Goal: Task Accomplishment & Management: Manage account settings

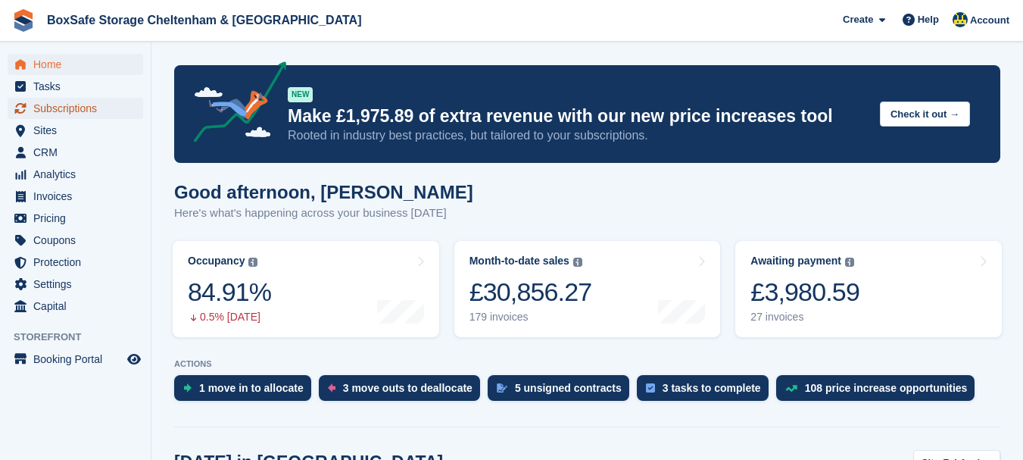
click at [27, 105] on span "menu" at bounding box center [20, 108] width 18 height 18
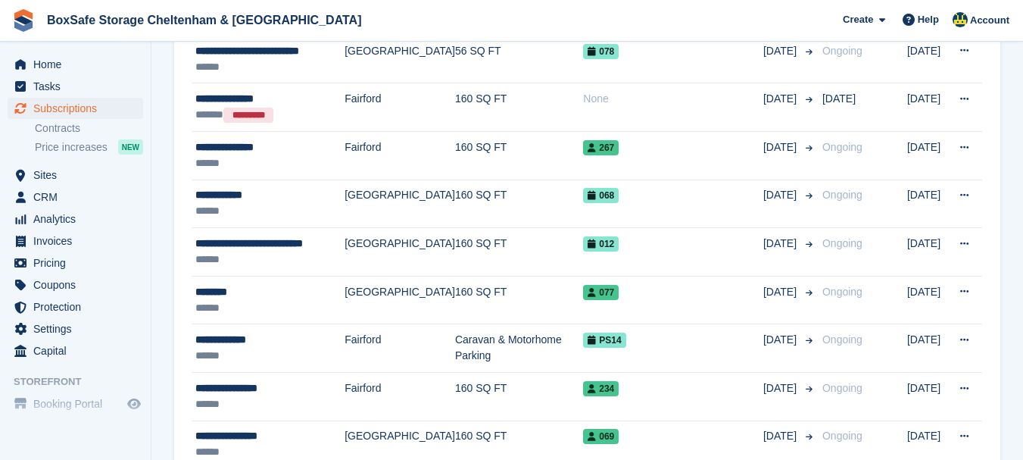
scroll to position [435, 0]
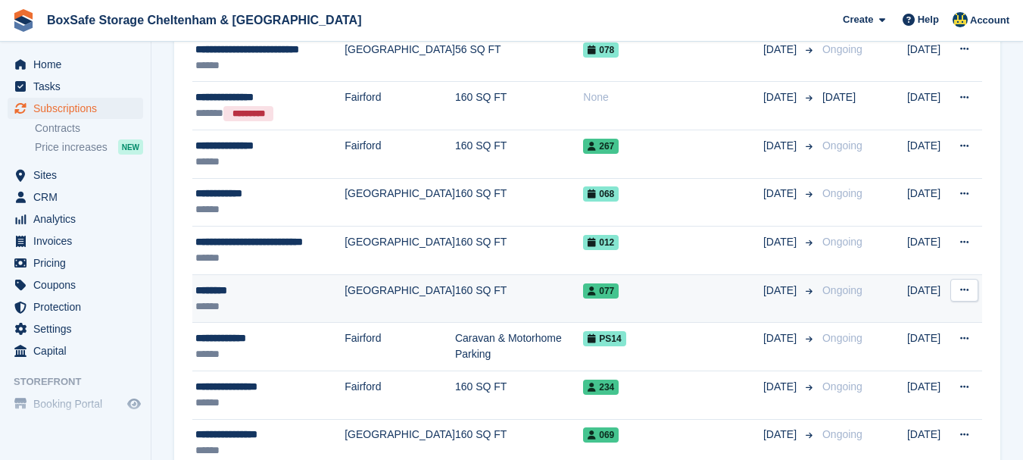
click at [214, 291] on div "********" at bounding box center [269, 291] width 149 height 16
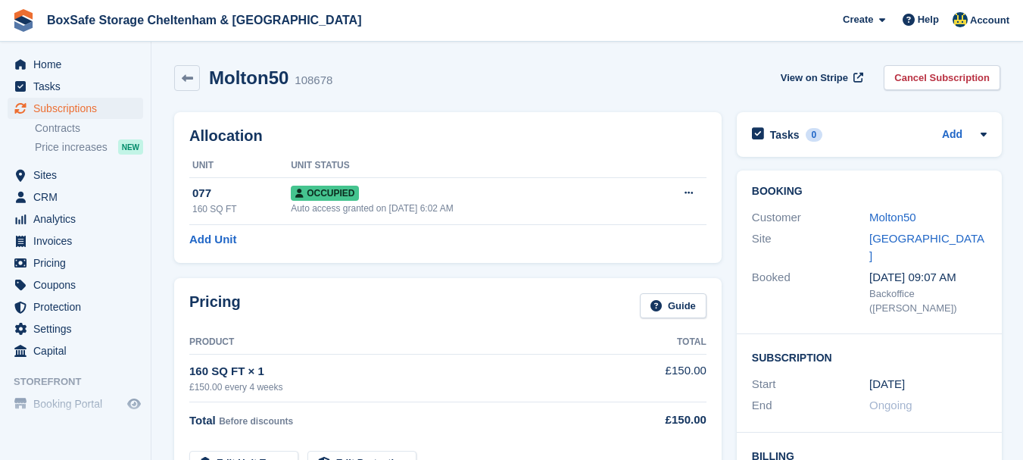
scroll to position [402, 0]
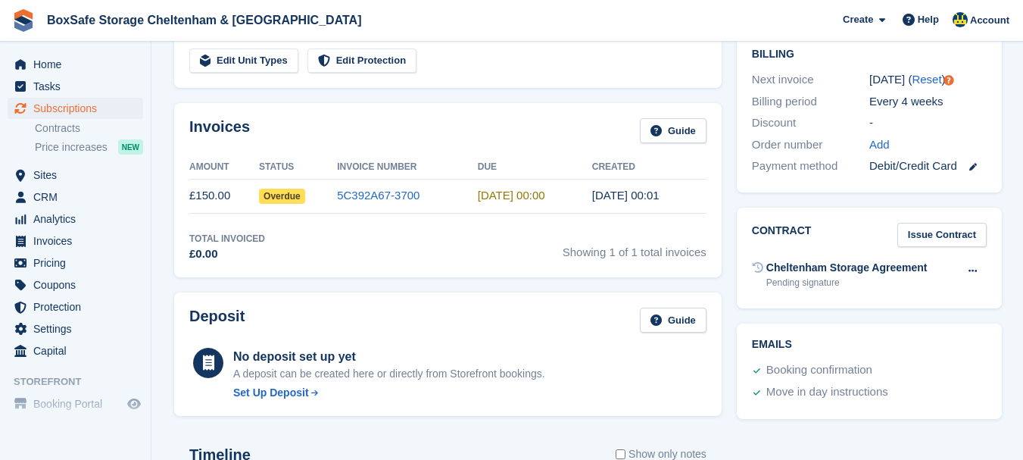
click at [1022, 166] on section "Molton50 108678 View on Stripe Cancel Subscription Allocation Unit Unit Status …" at bounding box center [587, 454] width 872 height 1713
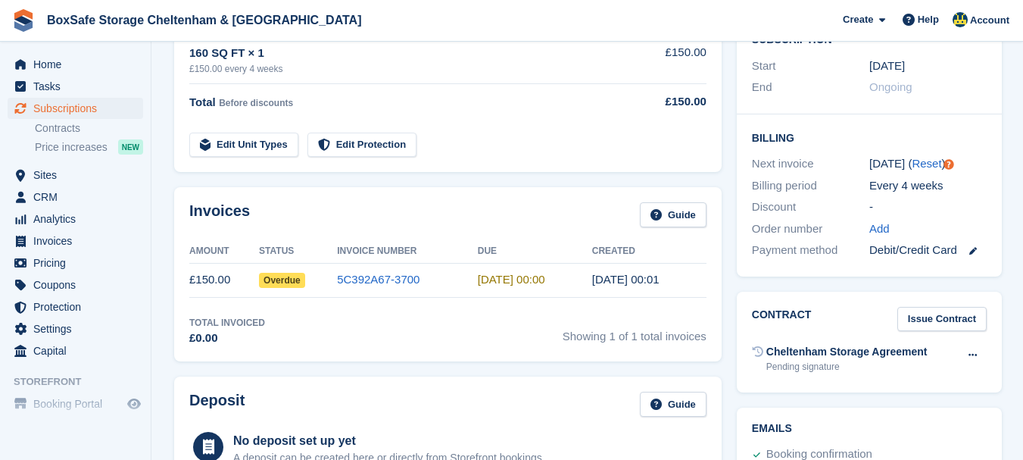
scroll to position [48, 0]
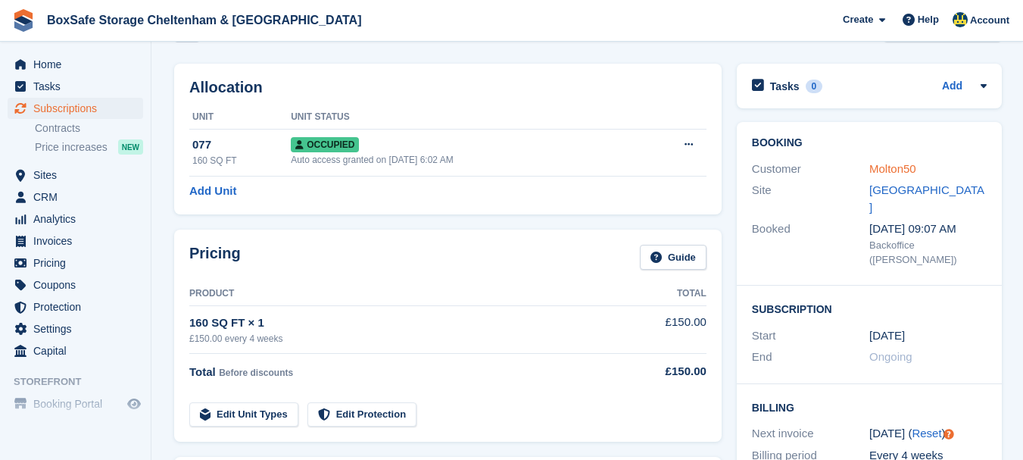
click at [879, 166] on link "Molton50" at bounding box center [892, 168] width 47 height 13
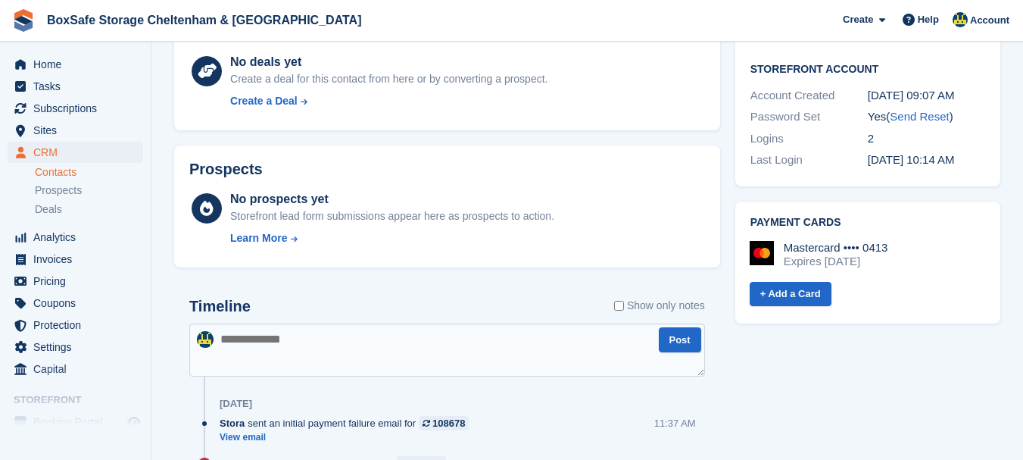
scroll to position [623, 0]
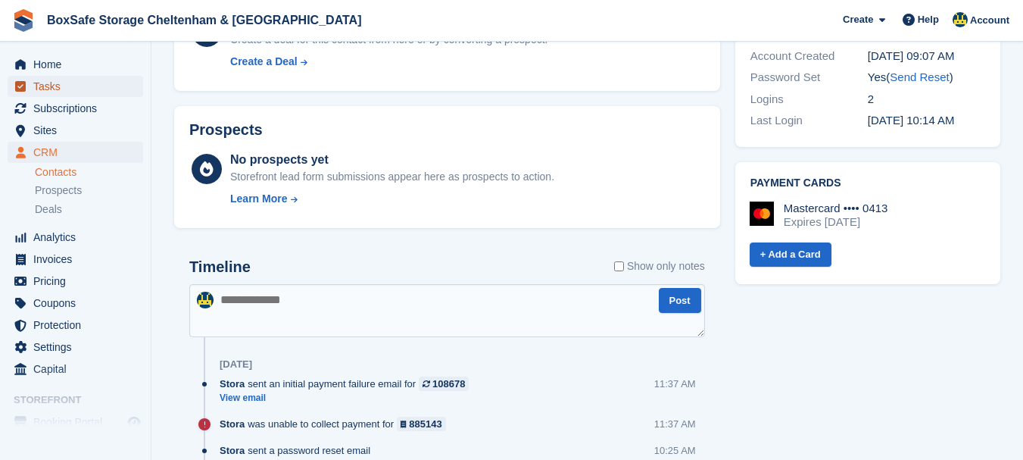
click at [58, 76] on span "Tasks" at bounding box center [78, 86] width 91 height 21
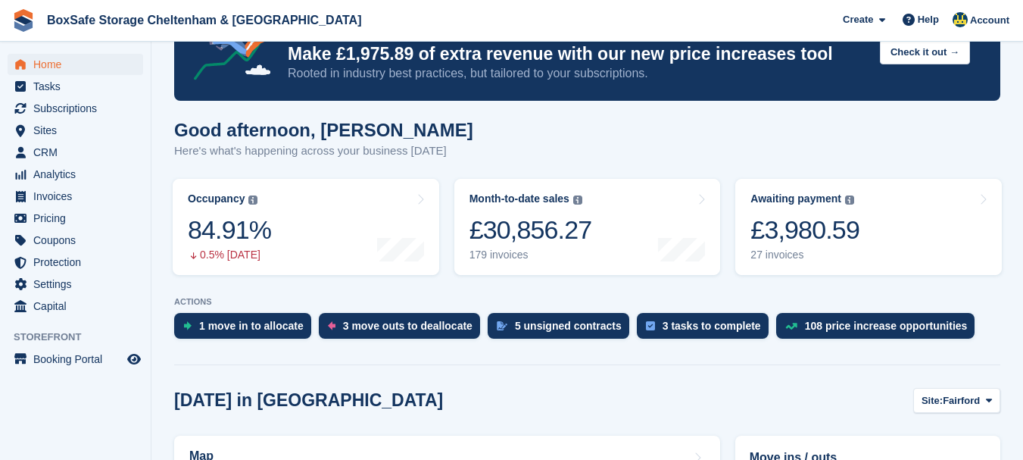
scroll to position [138, 0]
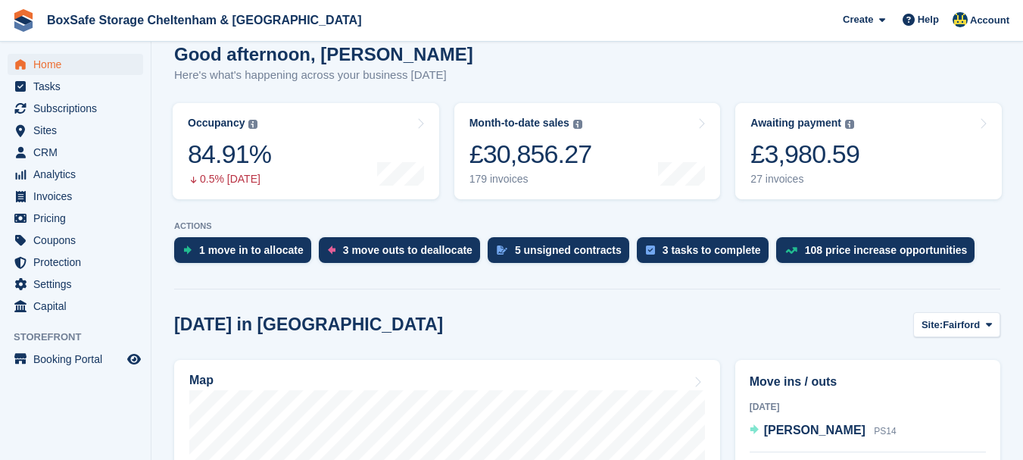
drag, startPoint x: 1028, startPoint y: 95, endPoint x: 1029, endPoint y: 15, distance: 79.5
click at [1022, 15] on html "BoxSafe Storage Cheltenham & Fairford Create Subscription Invoice Contact Deal …" at bounding box center [511, 92] width 1023 height 460
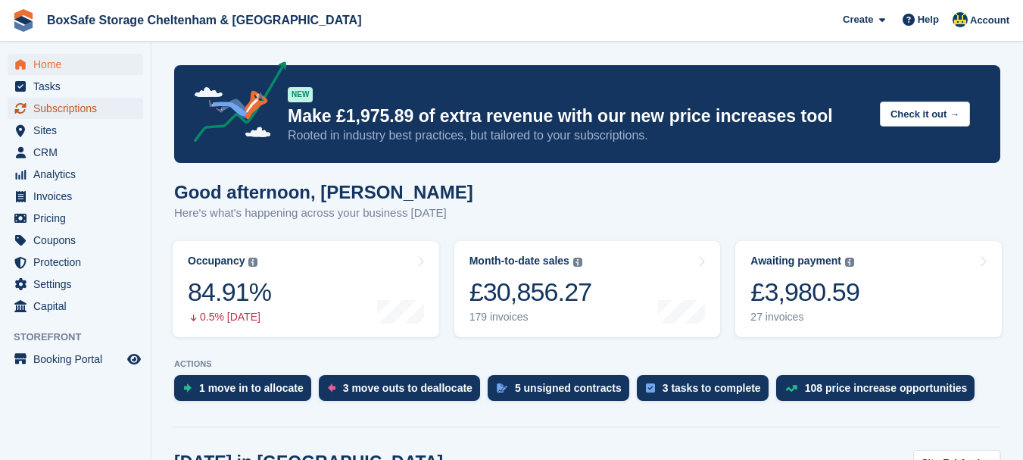
click at [74, 105] on span "Subscriptions" at bounding box center [78, 108] width 91 height 21
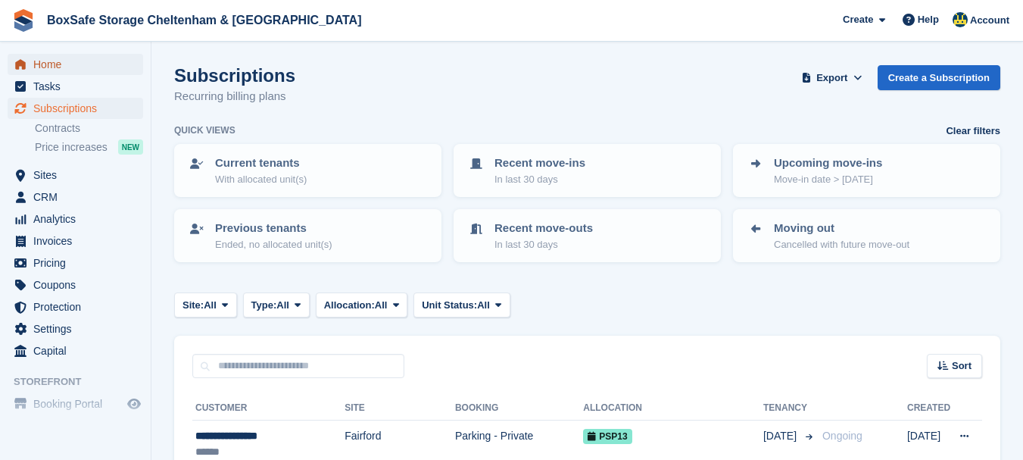
click at [86, 63] on span "Home" at bounding box center [78, 64] width 91 height 21
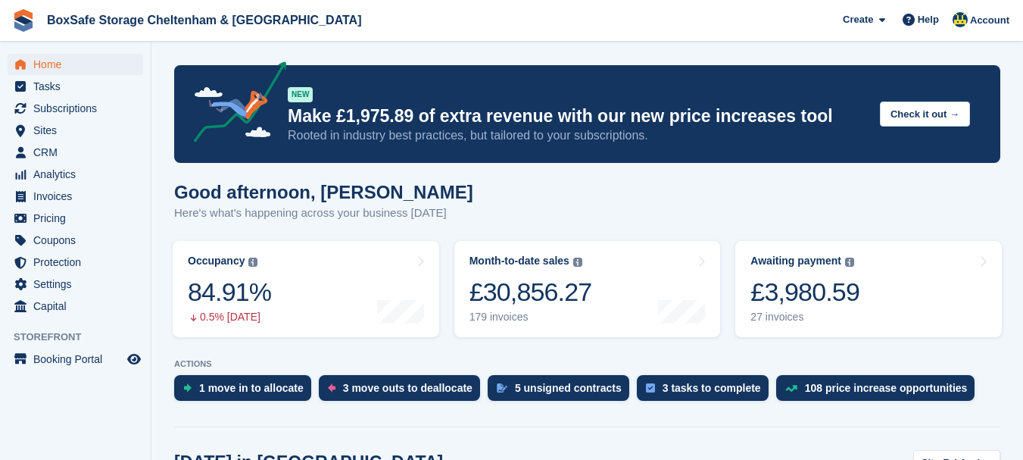
click at [832, 289] on div "£3,980.59" at bounding box center [805, 291] width 109 height 31
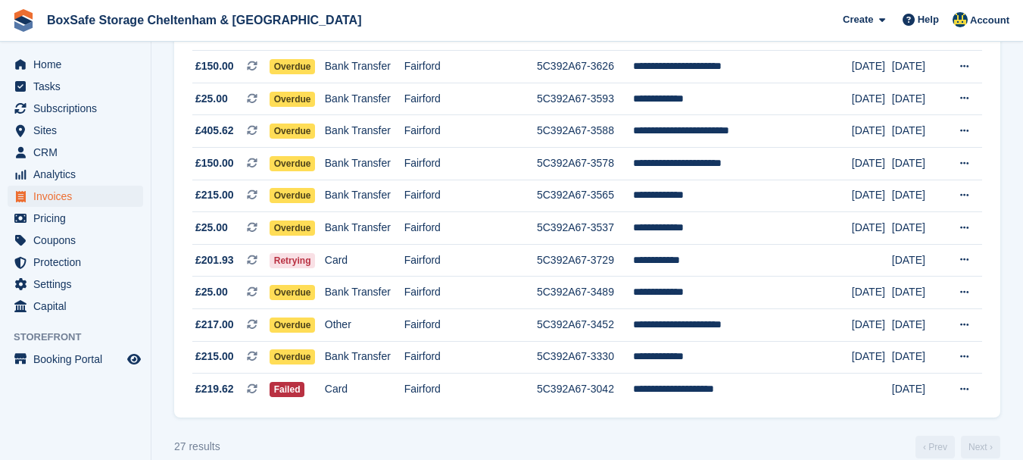
scroll to position [741, 0]
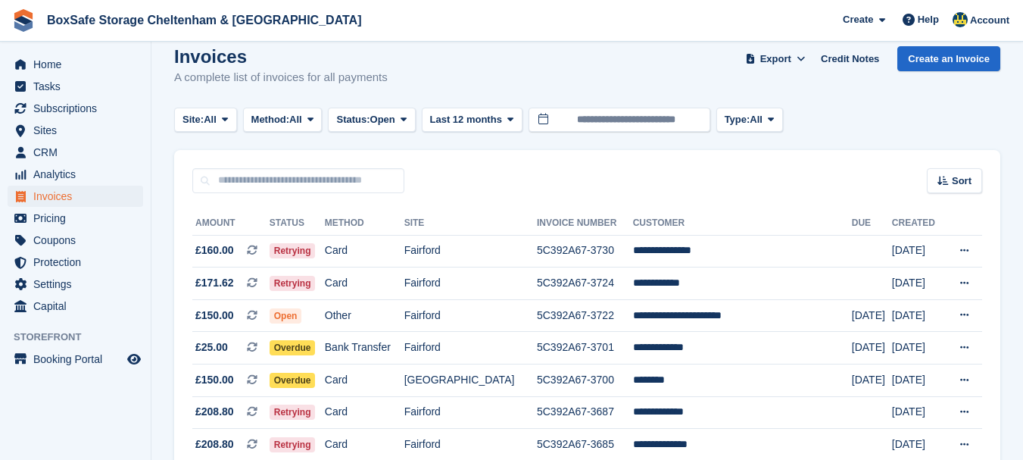
scroll to position [0, 0]
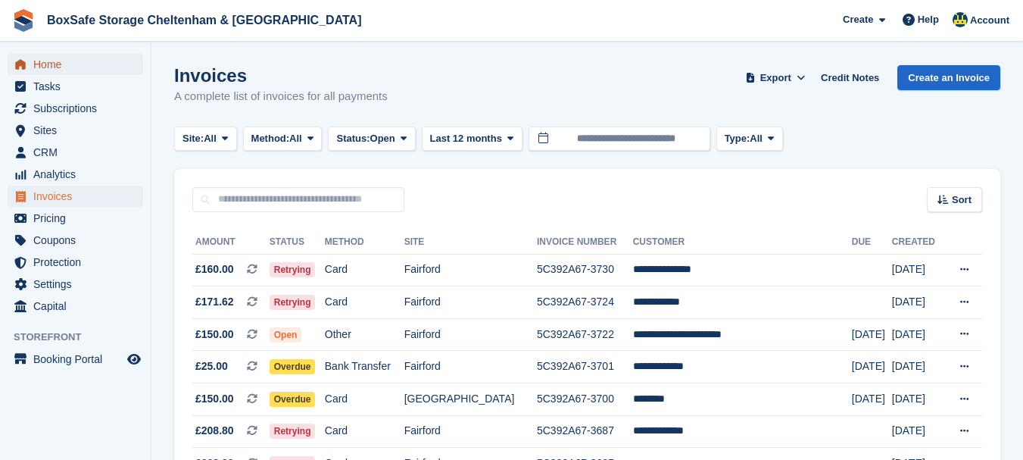
click at [61, 64] on span "Home" at bounding box center [78, 64] width 91 height 21
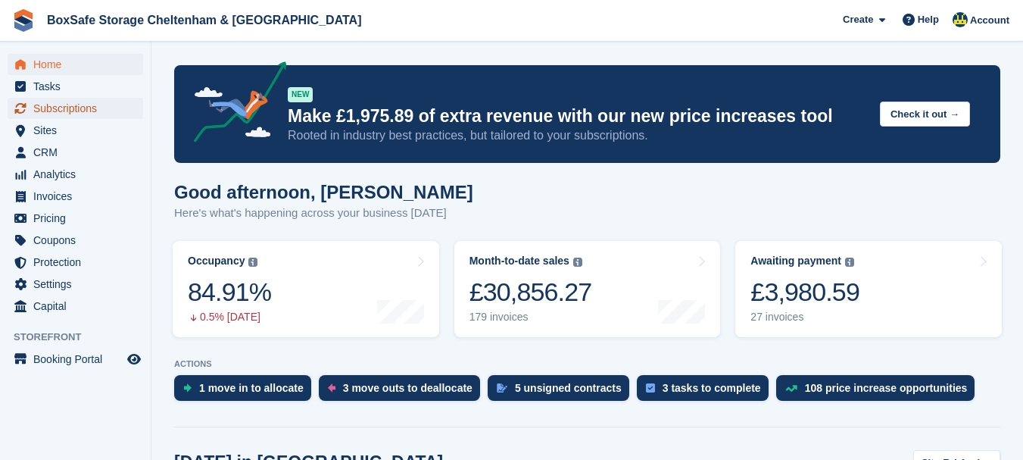
click at [73, 104] on span "Subscriptions" at bounding box center [78, 108] width 91 height 21
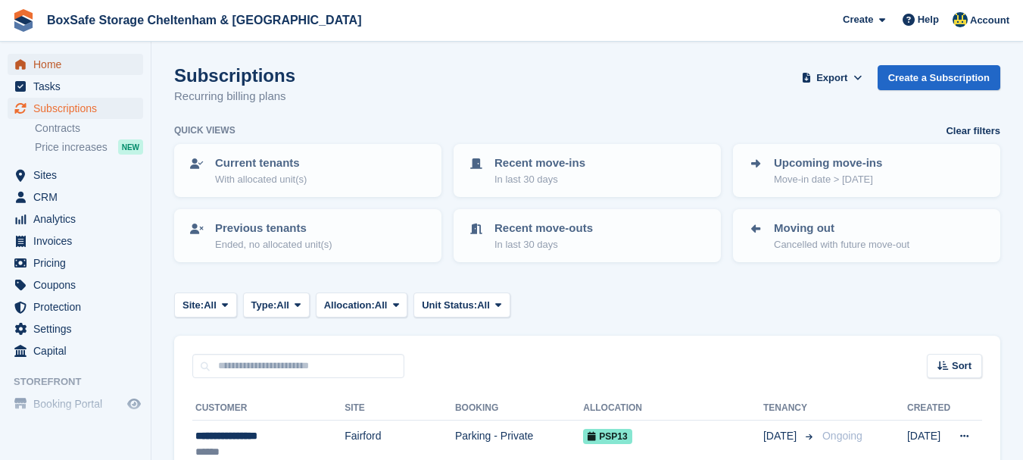
click at [52, 62] on span "Home" at bounding box center [78, 64] width 91 height 21
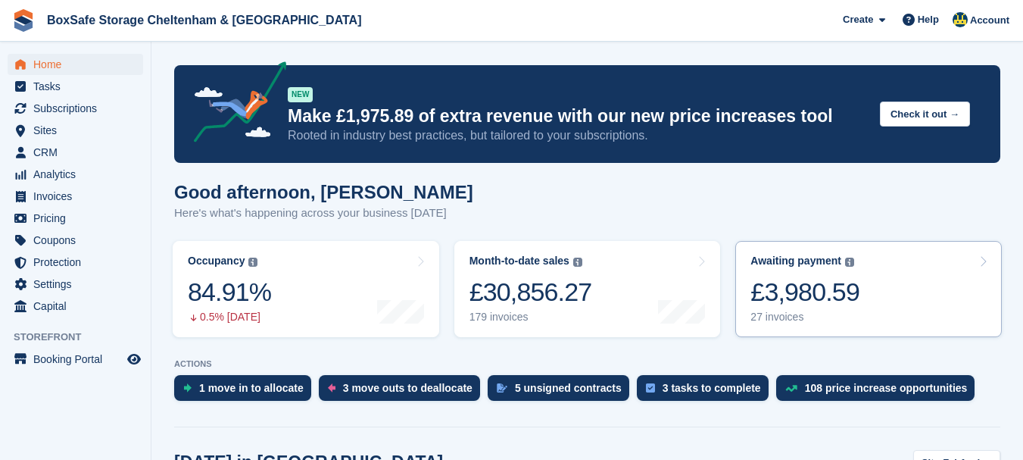
click at [829, 292] on div "£3,980.59" at bounding box center [805, 291] width 109 height 31
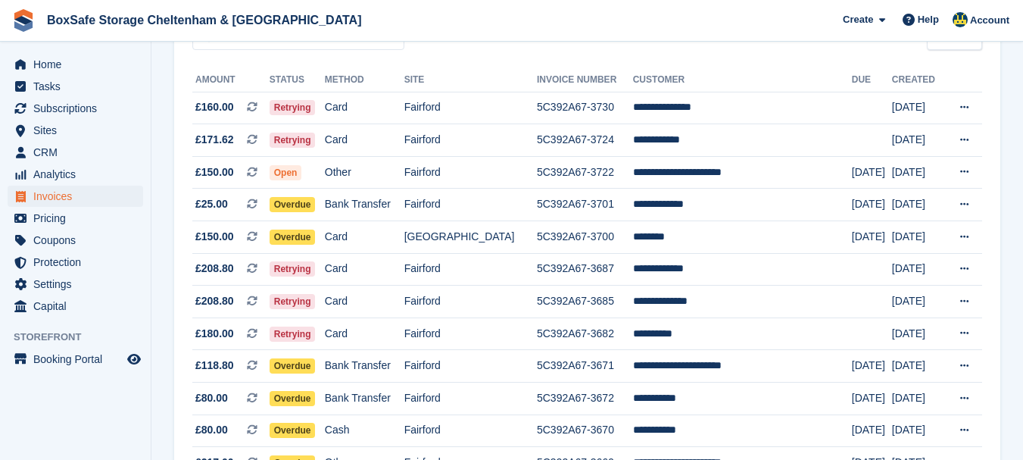
scroll to position [175, 0]
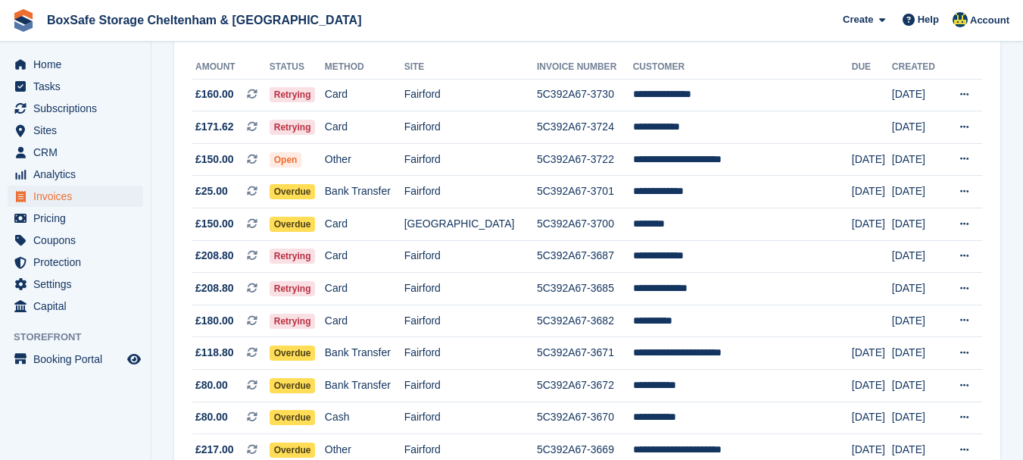
click at [1022, 117] on html "BoxSafe Storage Cheltenham & [GEOGRAPHIC_DATA] Create Subscription Invoice Cont…" at bounding box center [511, 55] width 1023 height 460
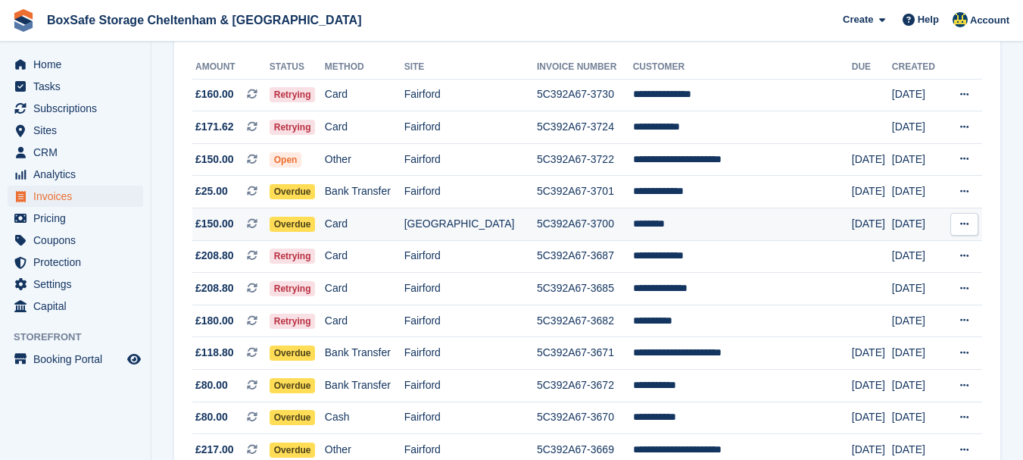
click at [683, 215] on td "********" at bounding box center [742, 224] width 219 height 33
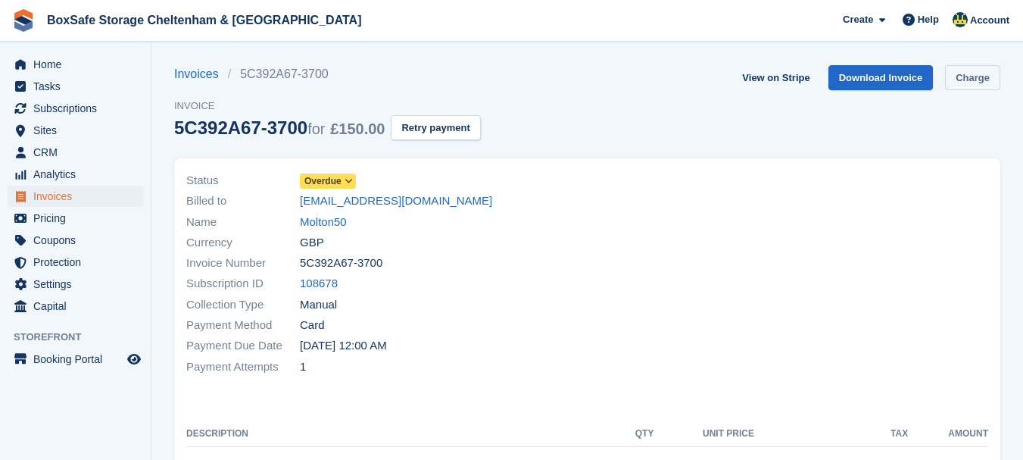
click at [979, 71] on link "Charge" at bounding box center [972, 77] width 55 height 25
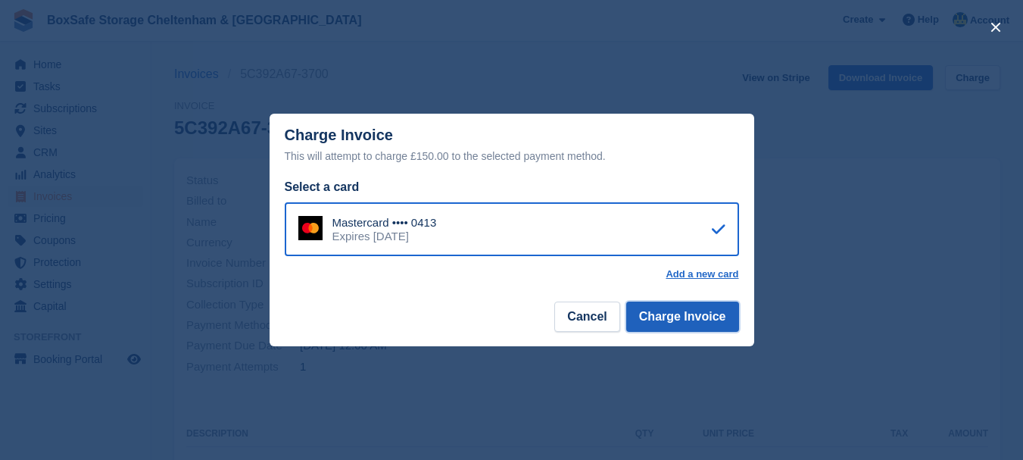
click at [681, 314] on button "Charge Invoice" at bounding box center [682, 316] width 113 height 30
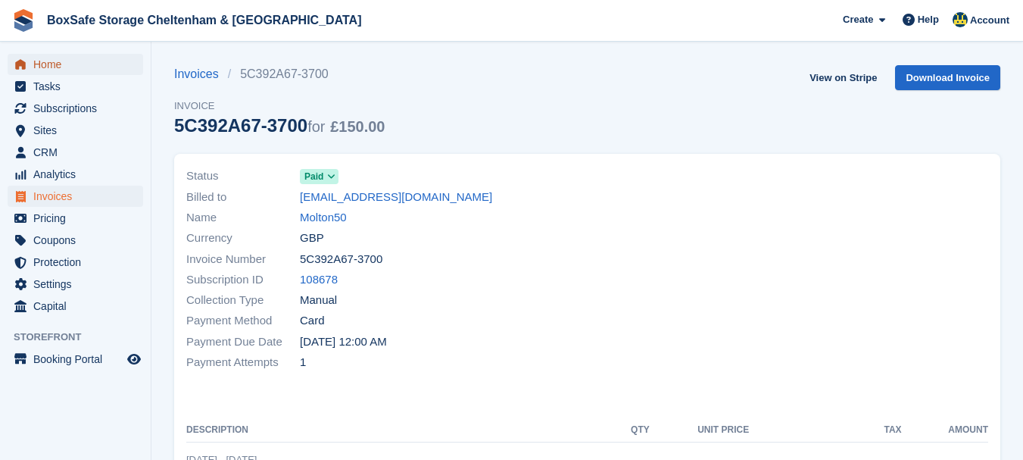
click at [51, 63] on span "Home" at bounding box center [78, 64] width 91 height 21
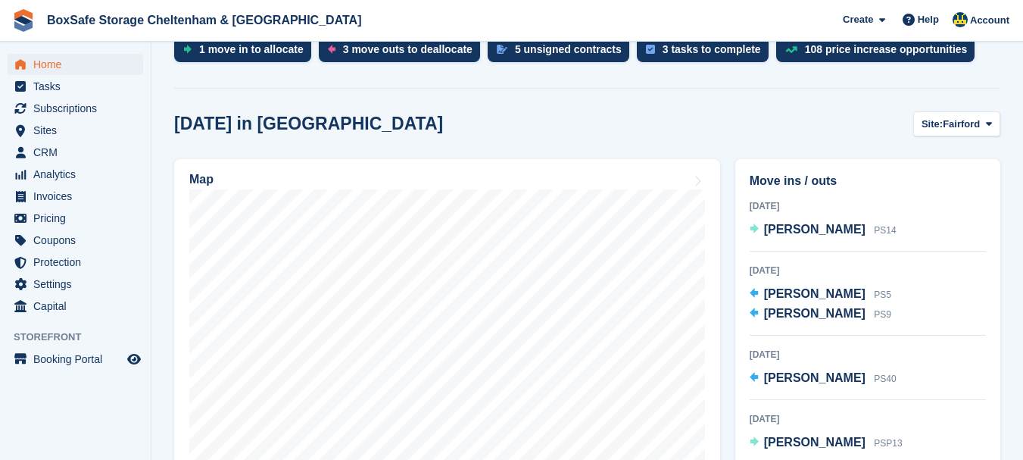
scroll to position [382, 0]
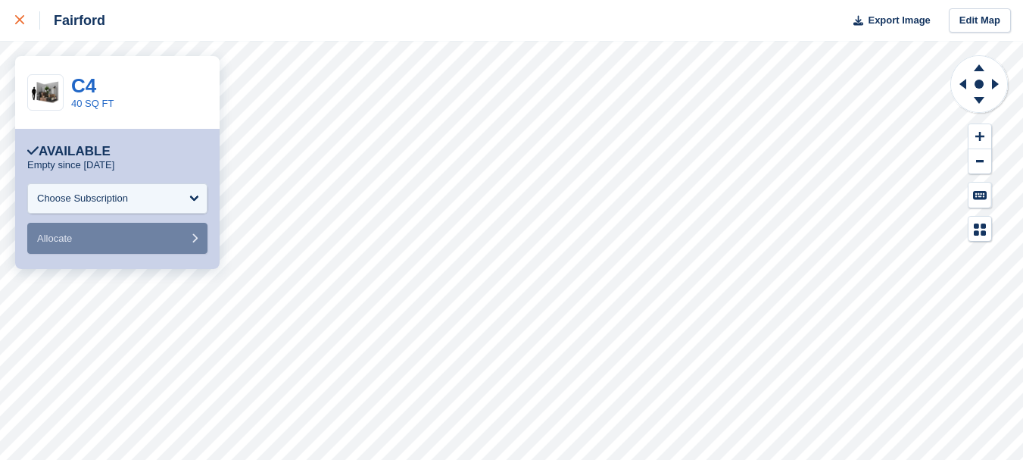
click at [16, 24] on icon at bounding box center [19, 19] width 9 height 9
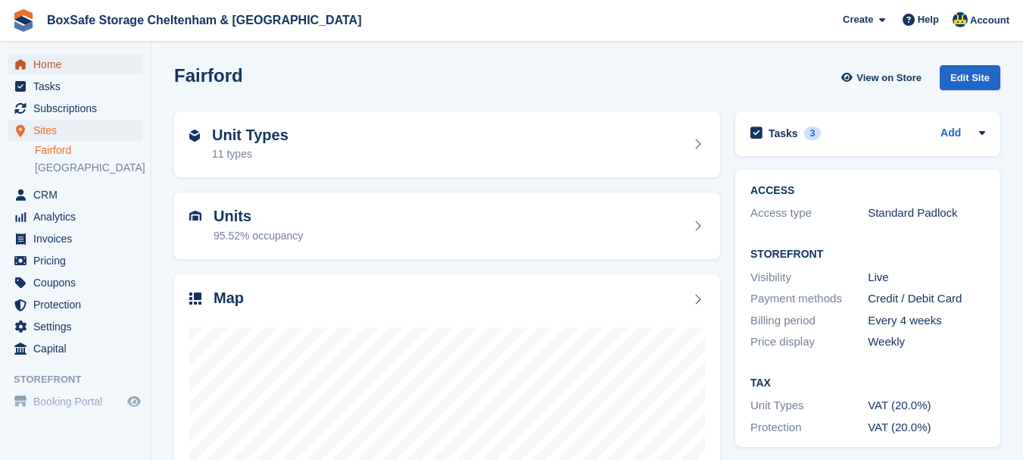
click at [52, 61] on span "Home" at bounding box center [78, 64] width 91 height 21
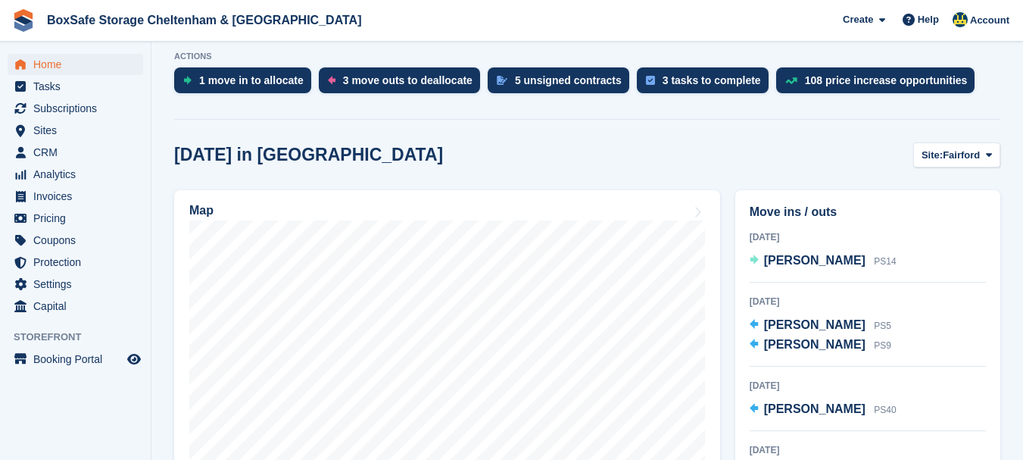
scroll to position [333, 0]
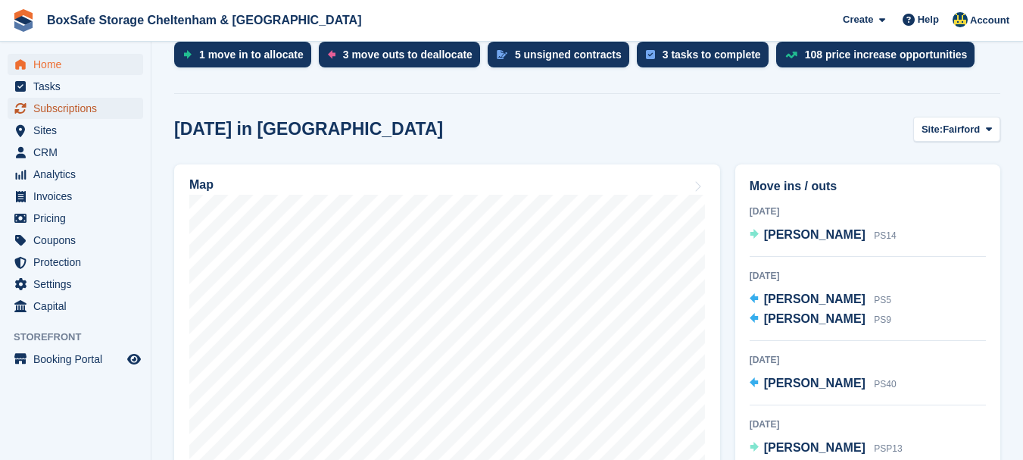
click at [78, 114] on span "Subscriptions" at bounding box center [78, 108] width 91 height 21
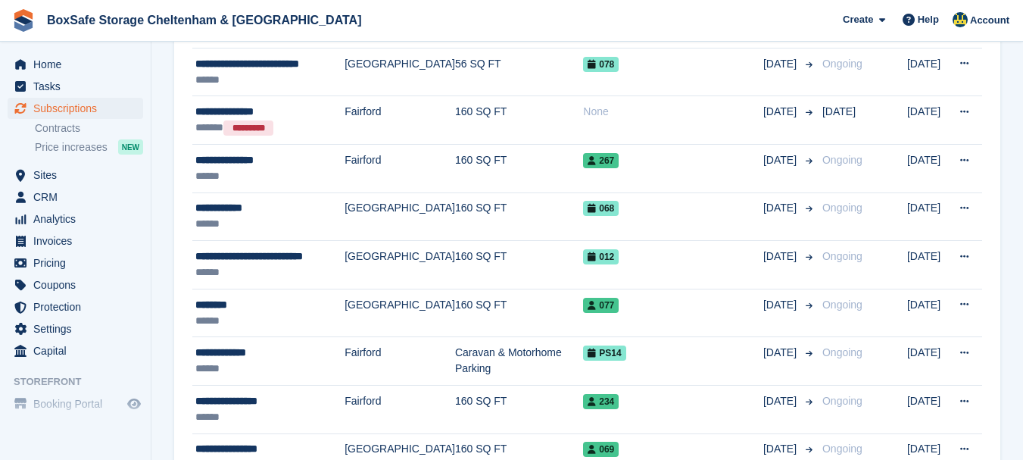
scroll to position [424, 0]
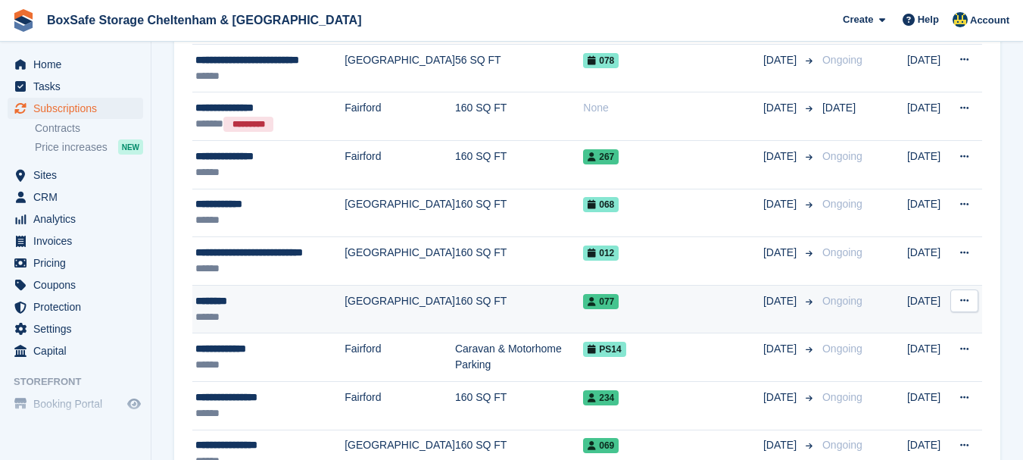
click at [223, 298] on div "********" at bounding box center [269, 301] width 149 height 16
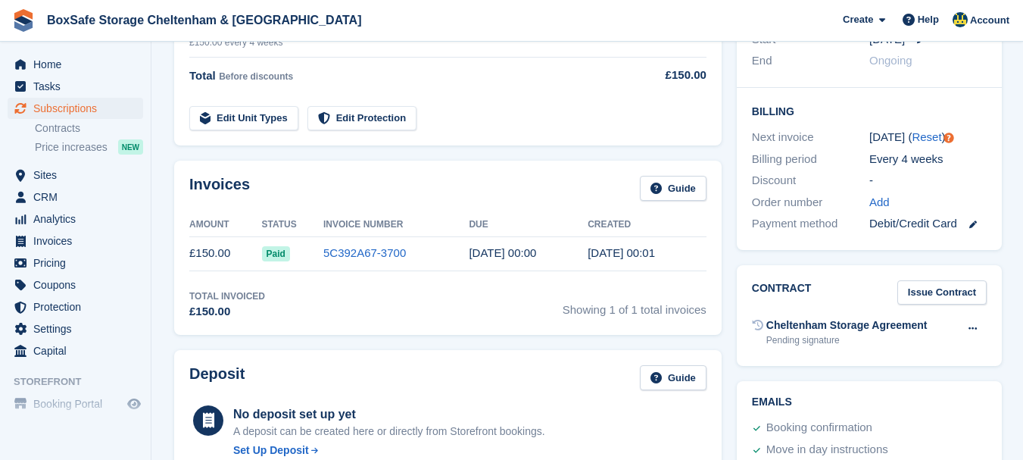
scroll to position [348, 0]
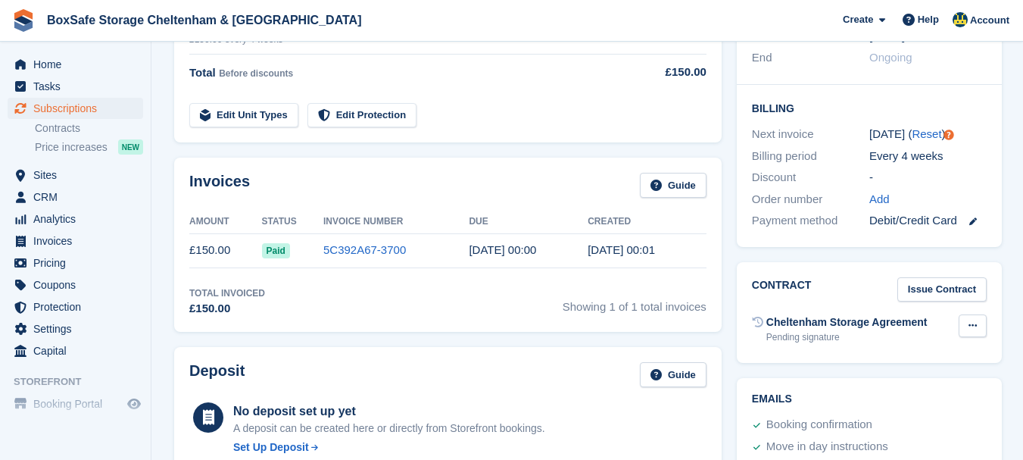
click at [963, 314] on button at bounding box center [973, 325] width 28 height 23
click at [904, 365] on p "Send contract" at bounding box center [914, 375] width 132 height 20
drag, startPoint x: 81, startPoint y: 109, endPoint x: 101, endPoint y: 113, distance: 20.1
click at [101, 113] on span "Subscriptions" at bounding box center [78, 108] width 91 height 21
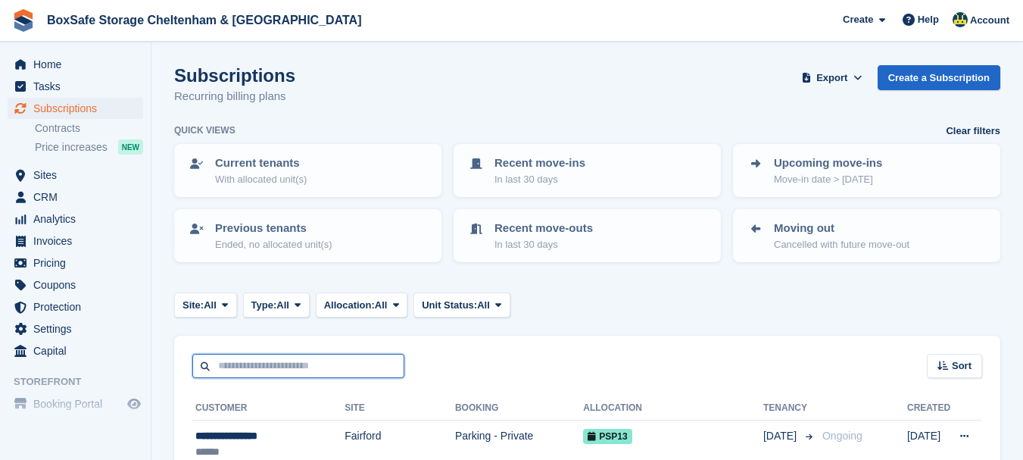
click at [261, 360] on input "text" at bounding box center [298, 366] width 212 height 25
type input "*****"
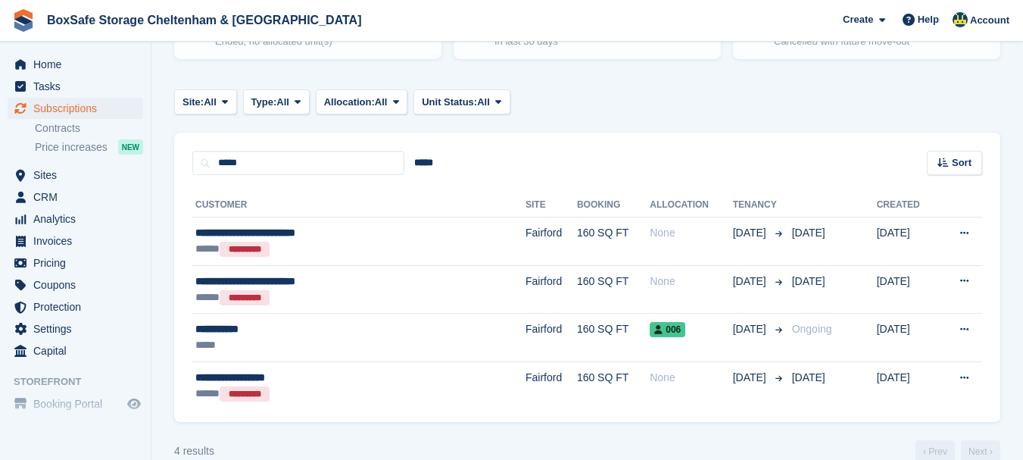
scroll to position [212, 0]
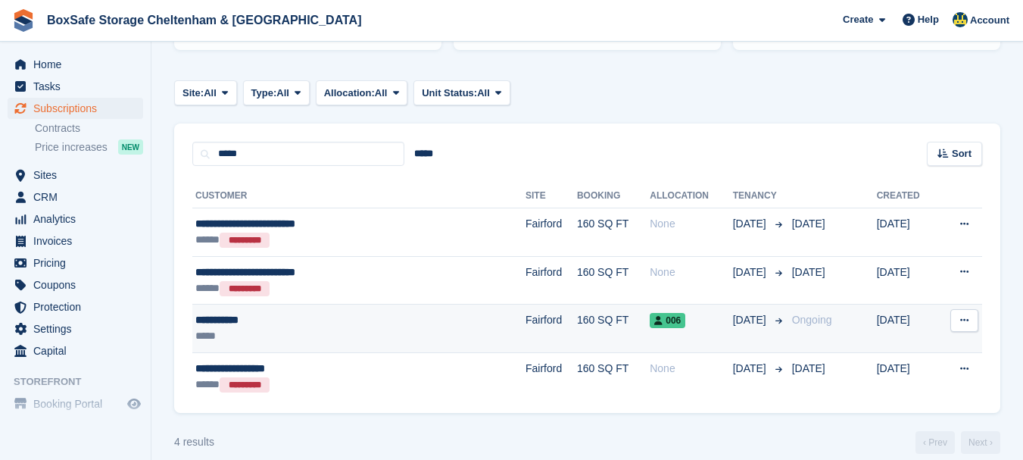
click at [237, 323] on div "**********" at bounding box center [312, 320] width 234 height 16
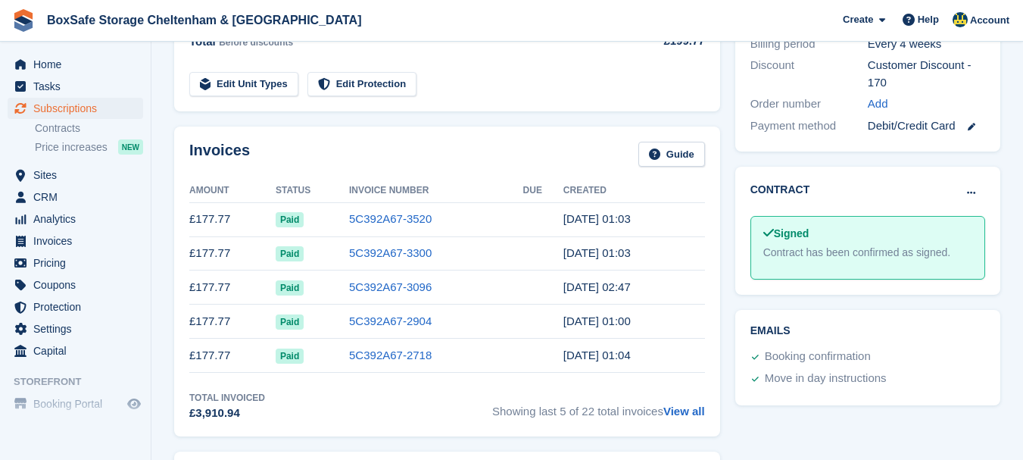
scroll to position [429, 0]
click at [364, 219] on link "5C392A67-3520" at bounding box center [390, 217] width 83 height 13
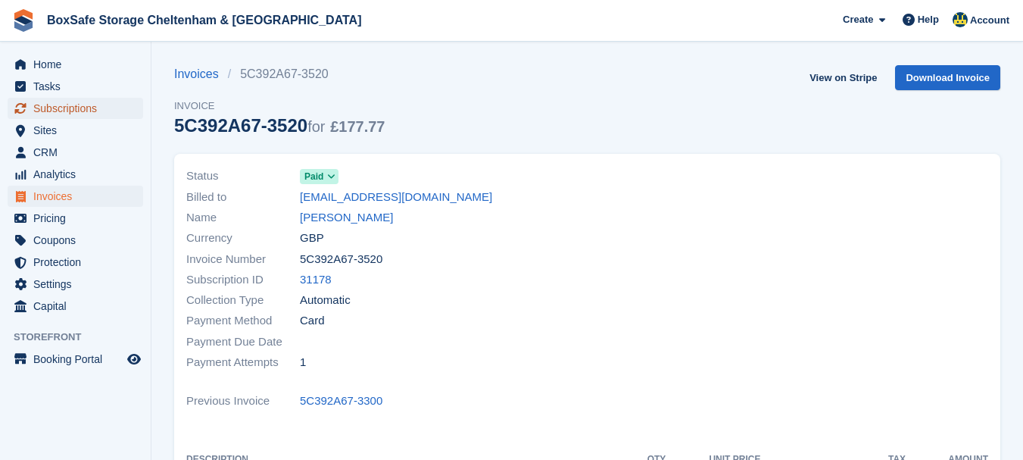
click at [70, 102] on span "Subscriptions" at bounding box center [78, 108] width 91 height 21
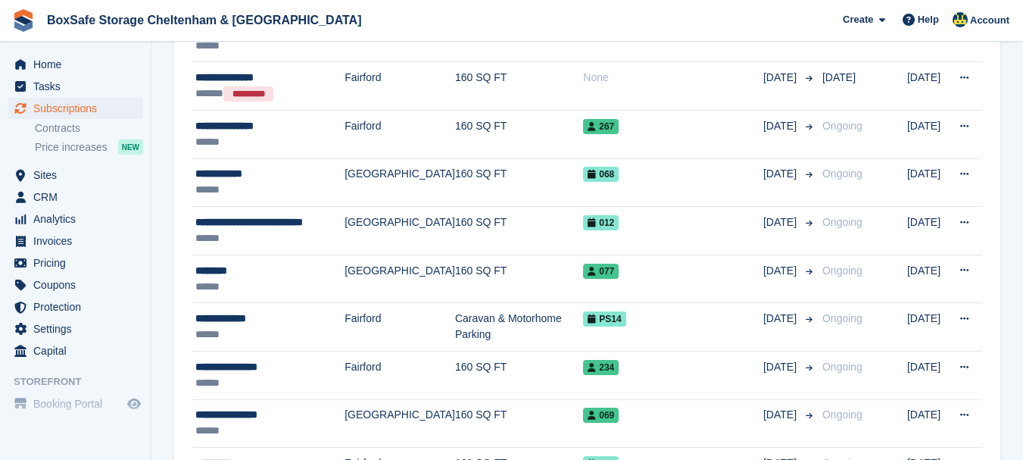
scroll to position [485, 0]
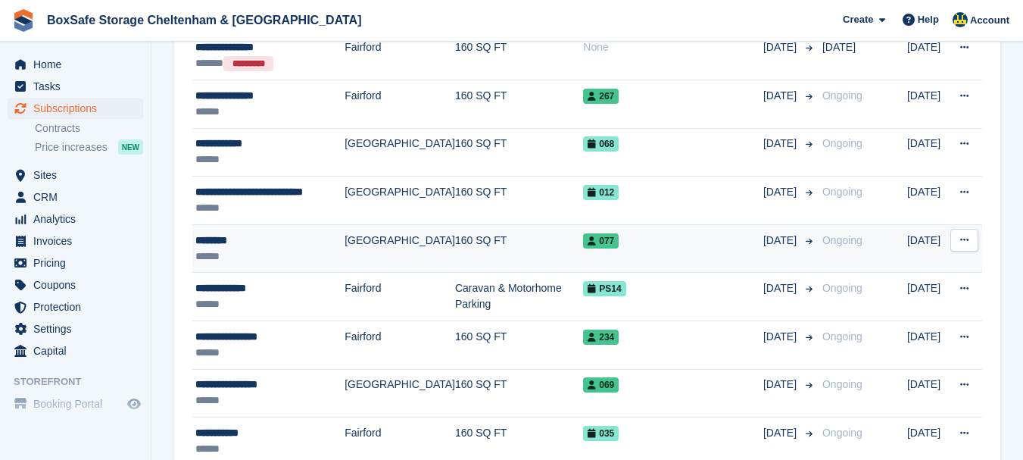
click at [223, 238] on div "********" at bounding box center [269, 241] width 149 height 16
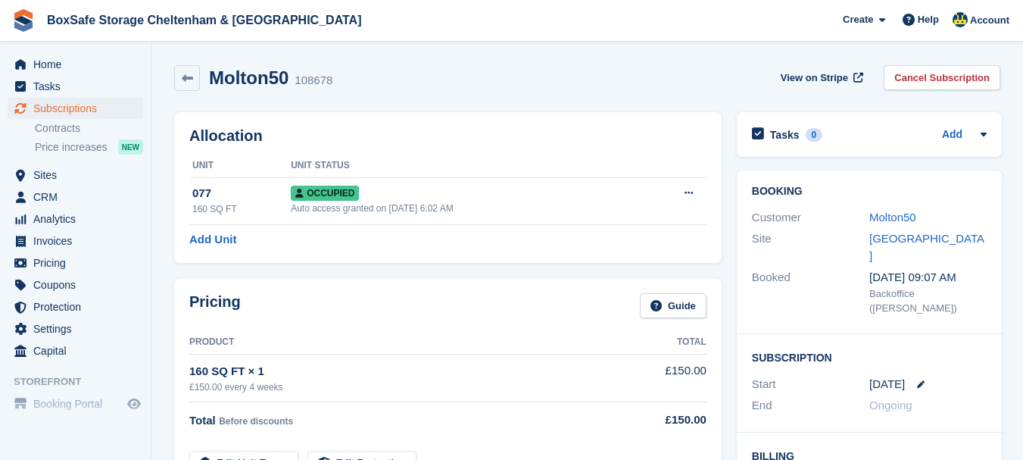
click at [897, 226] on div "Molton50" at bounding box center [927, 217] width 117 height 17
click at [897, 223] on link "Molton50" at bounding box center [892, 217] width 47 height 13
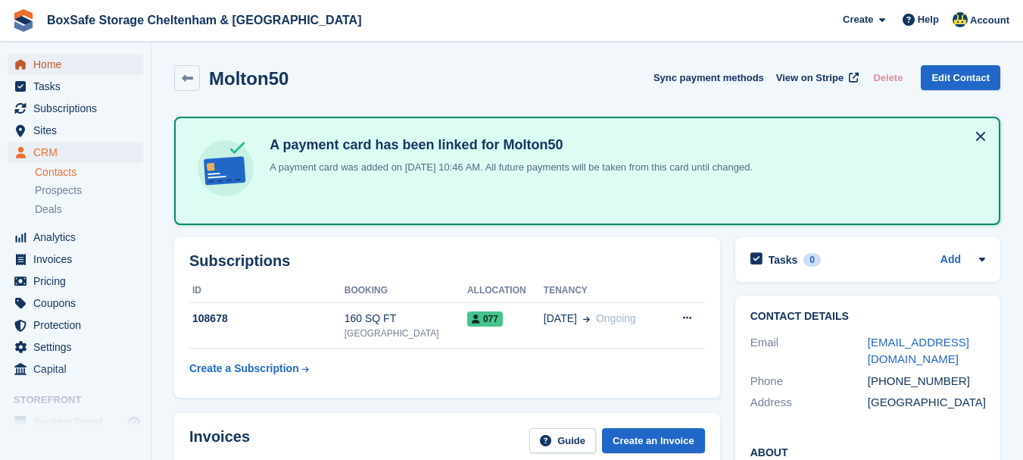
click at [47, 66] on span "Home" at bounding box center [78, 64] width 91 height 21
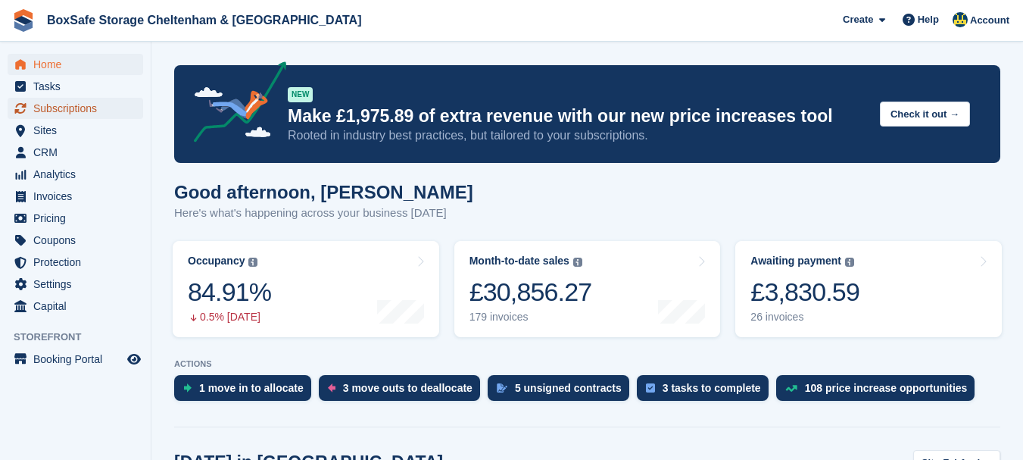
click at [76, 110] on span "Subscriptions" at bounding box center [78, 108] width 91 height 21
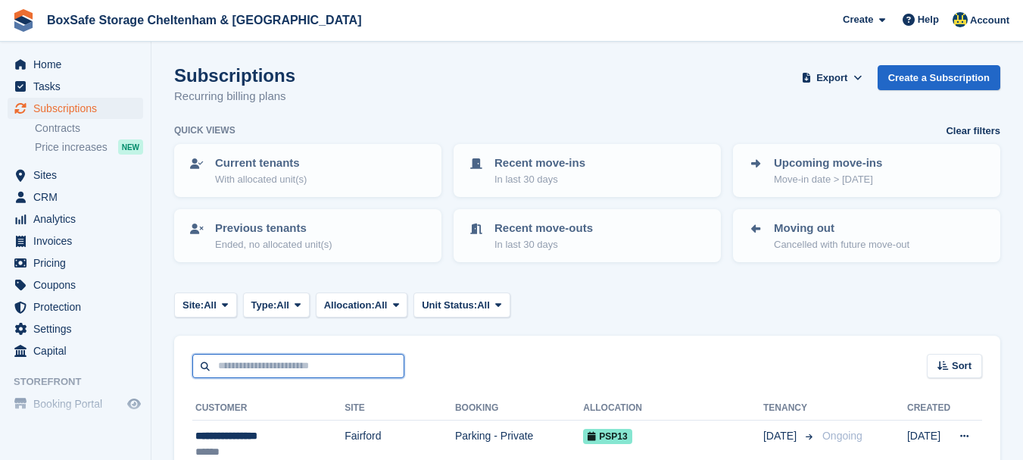
click at [246, 357] on input "text" at bounding box center [298, 366] width 212 height 25
type input "***"
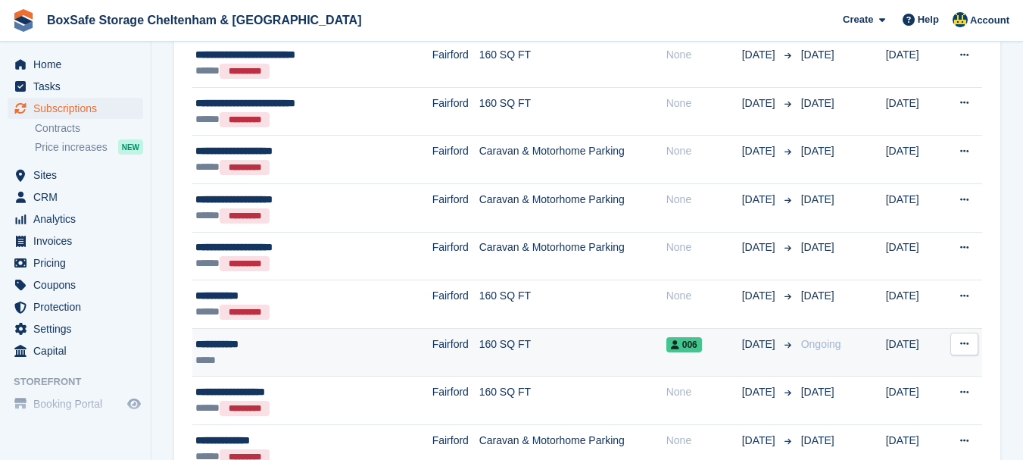
scroll to position [394, 0]
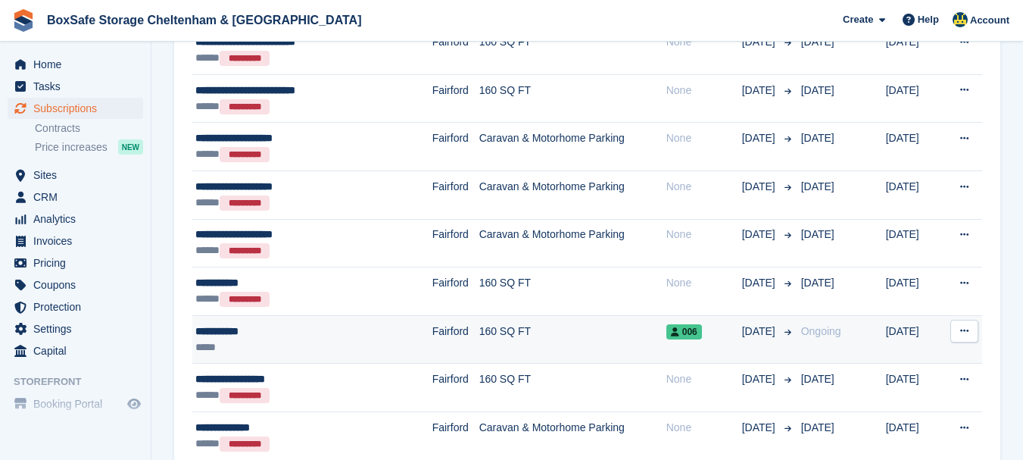
click at [236, 328] on div "**********" at bounding box center [286, 331] width 183 height 16
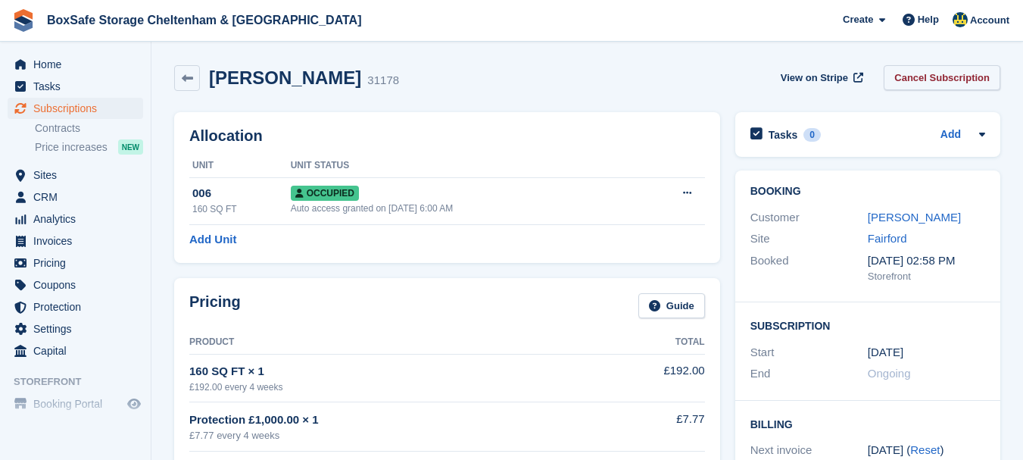
click at [955, 76] on link "Cancel Subscription" at bounding box center [942, 77] width 117 height 25
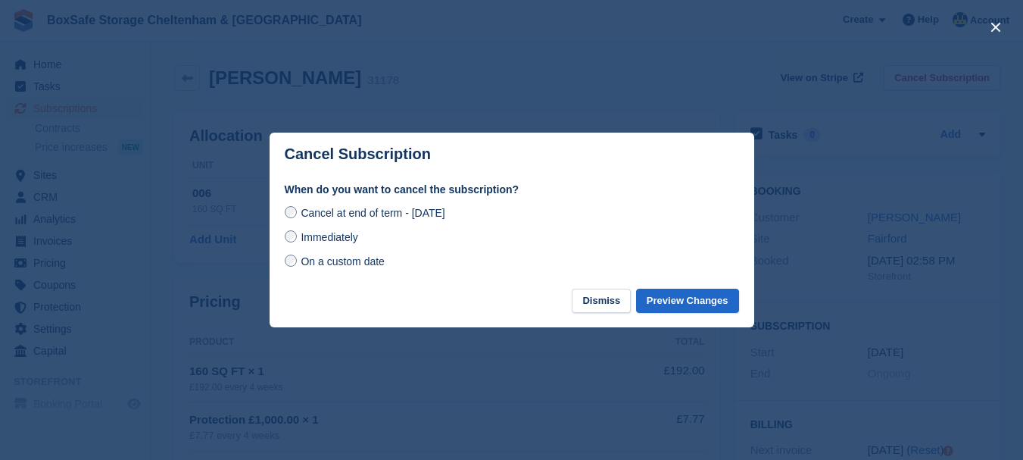
click at [311, 262] on span "On a custom date" at bounding box center [343, 261] width 84 height 12
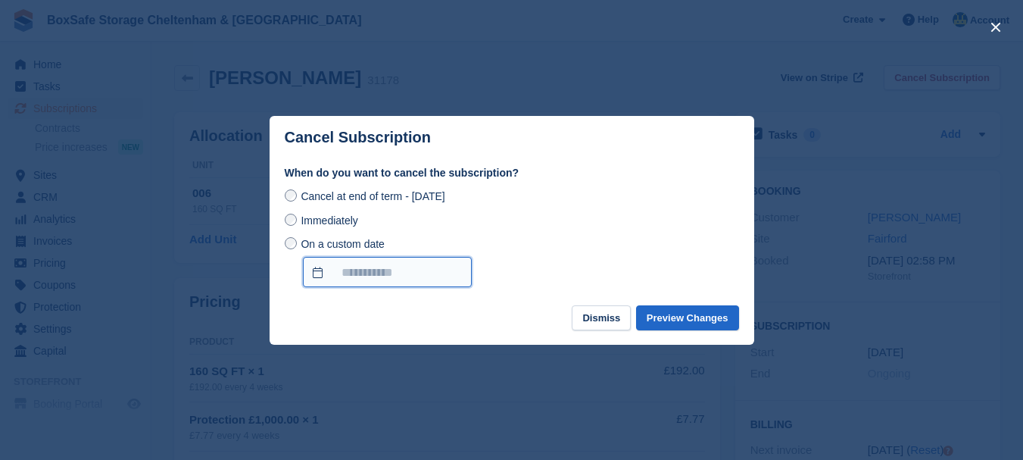
click at [356, 266] on input "On a custom date" at bounding box center [387, 272] width 169 height 30
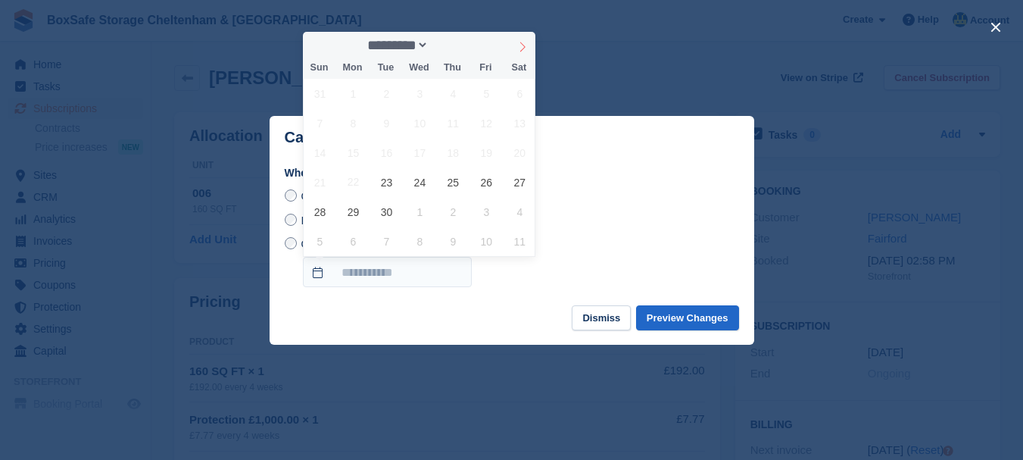
click at [520, 45] on icon at bounding box center [522, 47] width 11 height 11
click at [316, 39] on span at bounding box center [316, 45] width 26 height 26
click at [520, 47] on icon at bounding box center [522, 47] width 11 height 11
select select "*"
click at [389, 182] on span "21" at bounding box center [387, 182] width 30 height 30
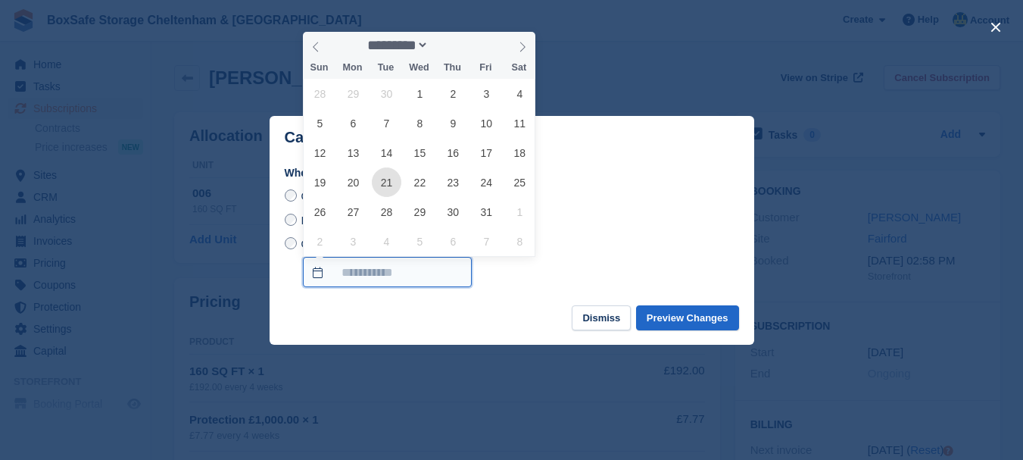
type input "**********"
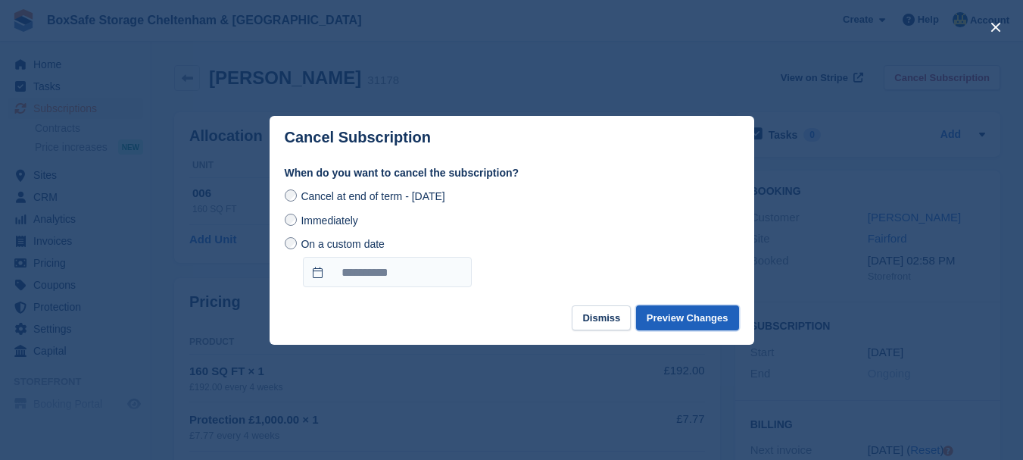
click at [703, 322] on button "Preview Changes" at bounding box center [687, 317] width 103 height 25
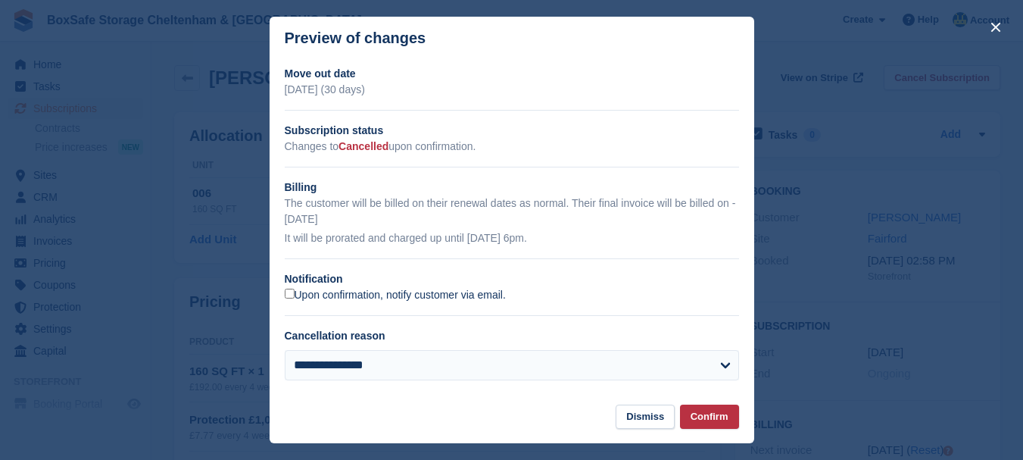
click at [414, 295] on label "Upon confirmation, notify customer via email." at bounding box center [395, 296] width 221 height 14
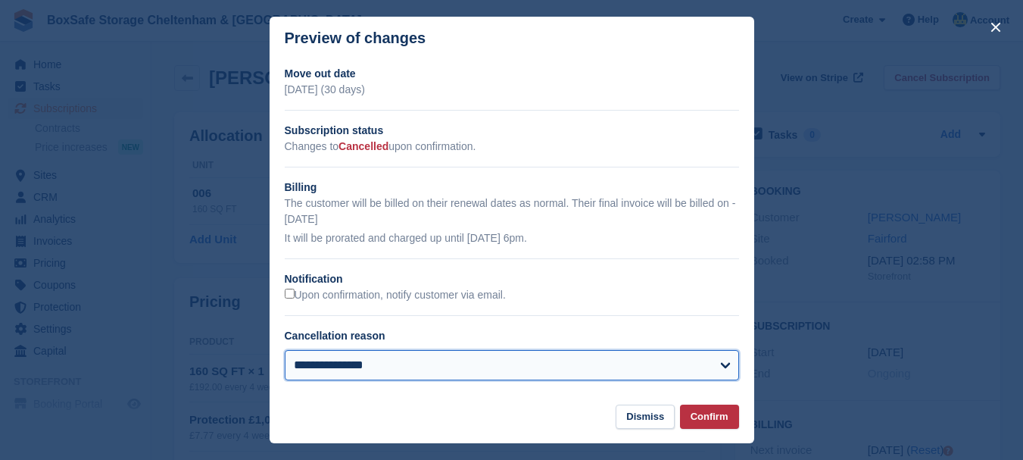
click at [440, 368] on select "**********" at bounding box center [512, 365] width 454 height 30
select select "**********"
click at [285, 351] on select "**********" at bounding box center [512, 365] width 454 height 30
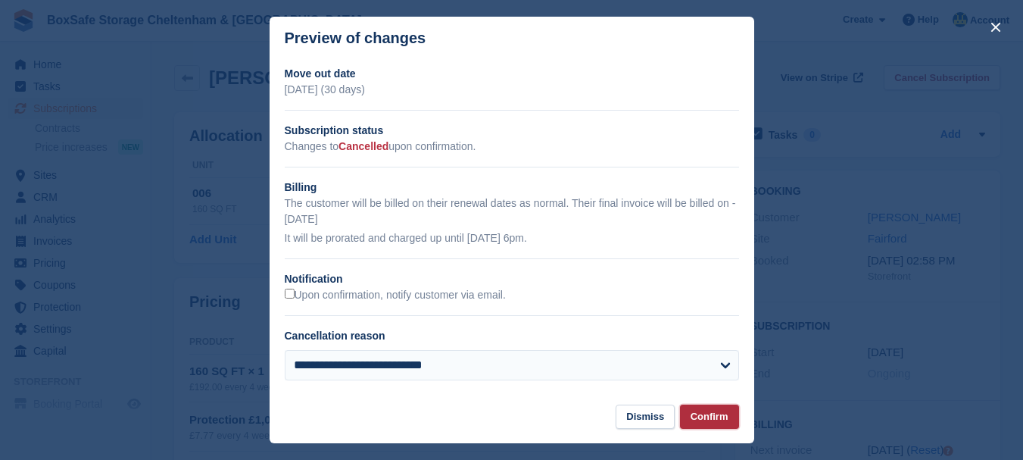
click at [698, 415] on button "Confirm" at bounding box center [709, 416] width 59 height 25
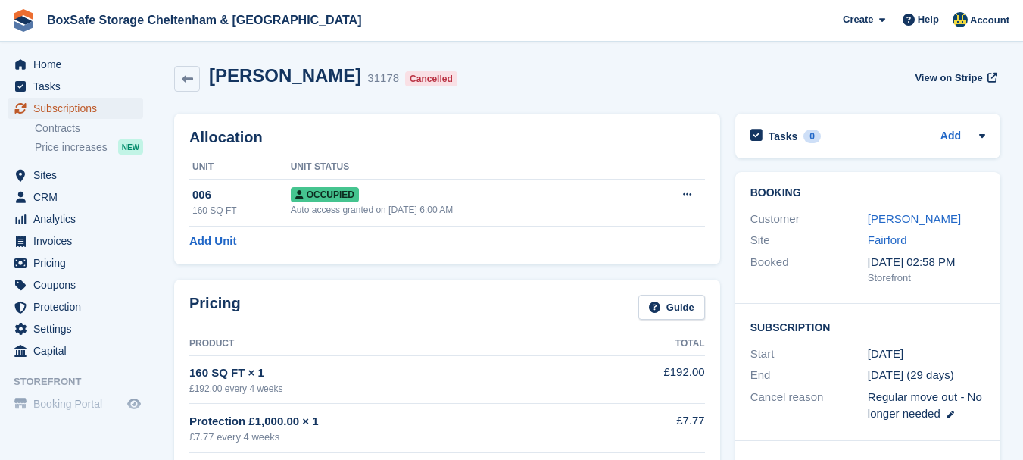
click at [91, 109] on span "Subscriptions" at bounding box center [78, 108] width 91 height 21
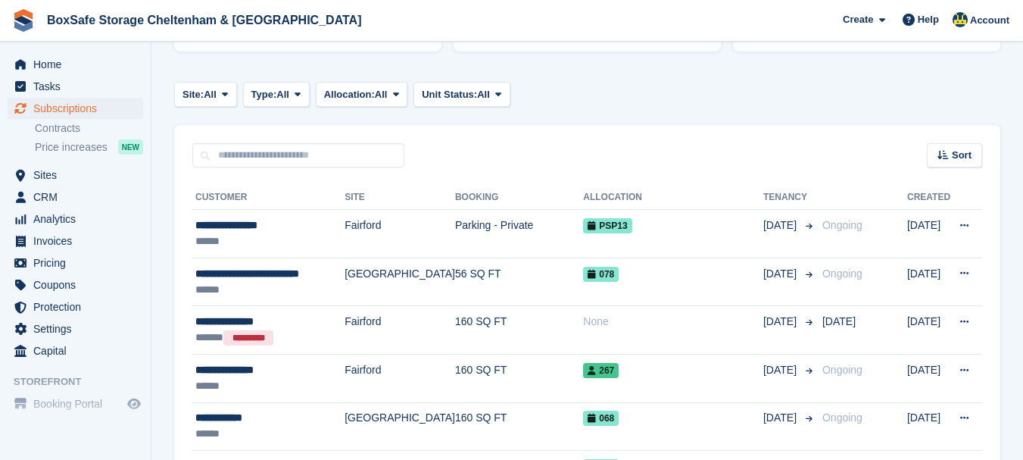
scroll to position [242, 0]
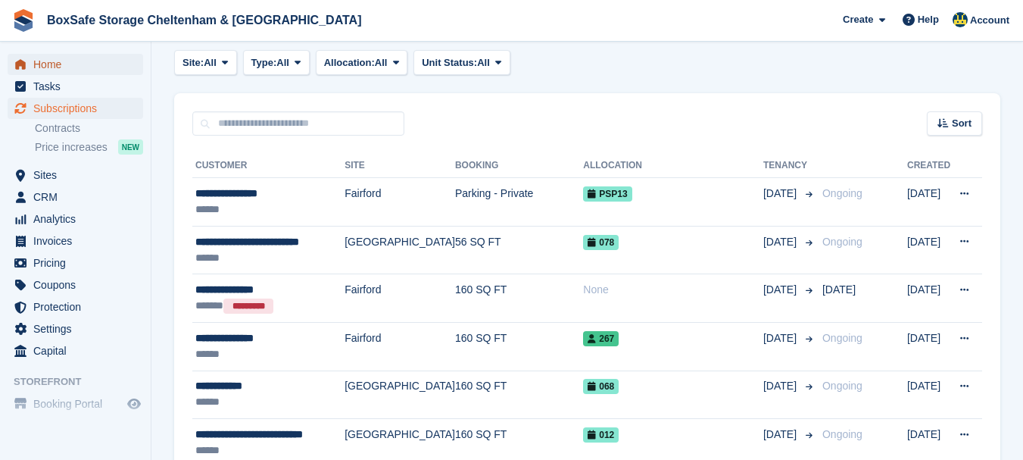
click at [86, 70] on span "Home" at bounding box center [78, 64] width 91 height 21
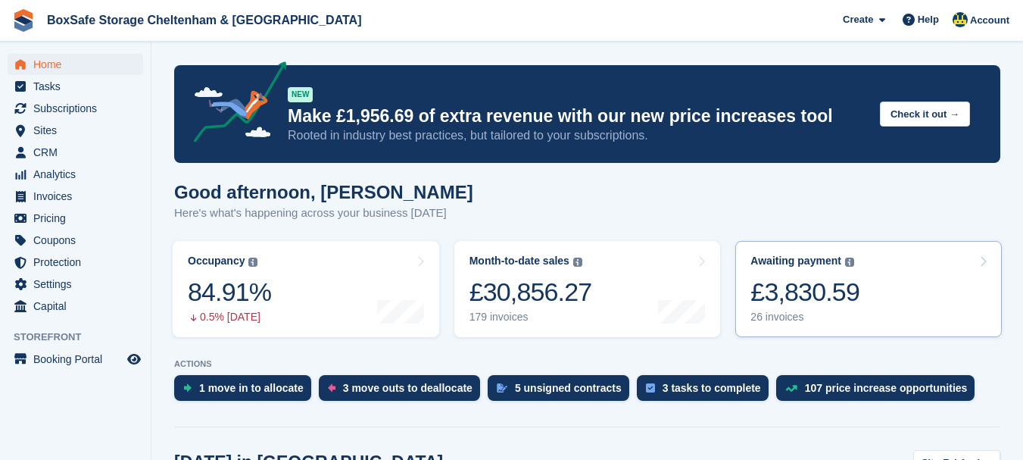
click at [791, 286] on div "£3,830.59" at bounding box center [805, 291] width 109 height 31
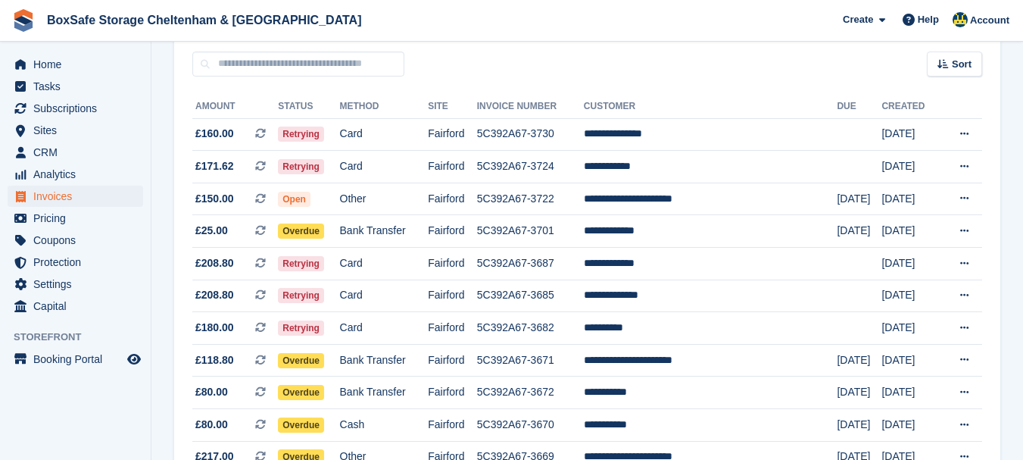
scroll to position [136, 0]
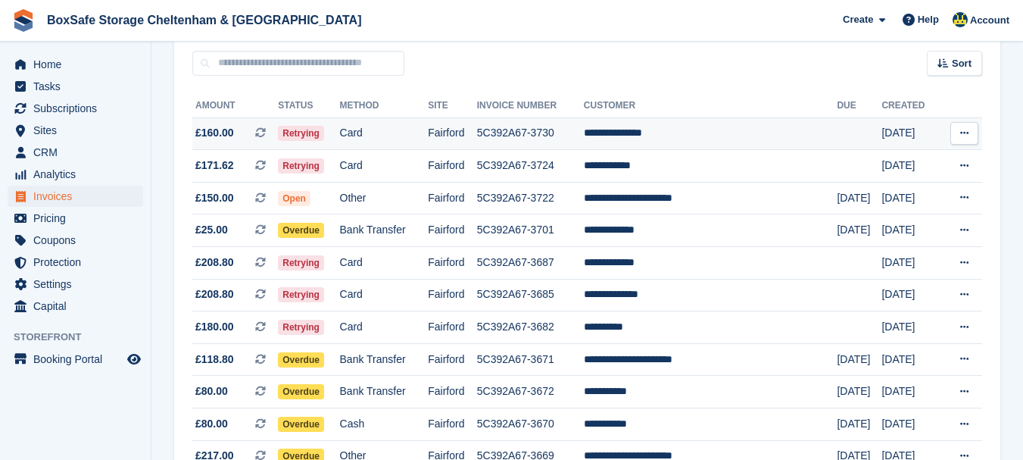
click at [666, 141] on td "**********" at bounding box center [711, 133] width 254 height 33
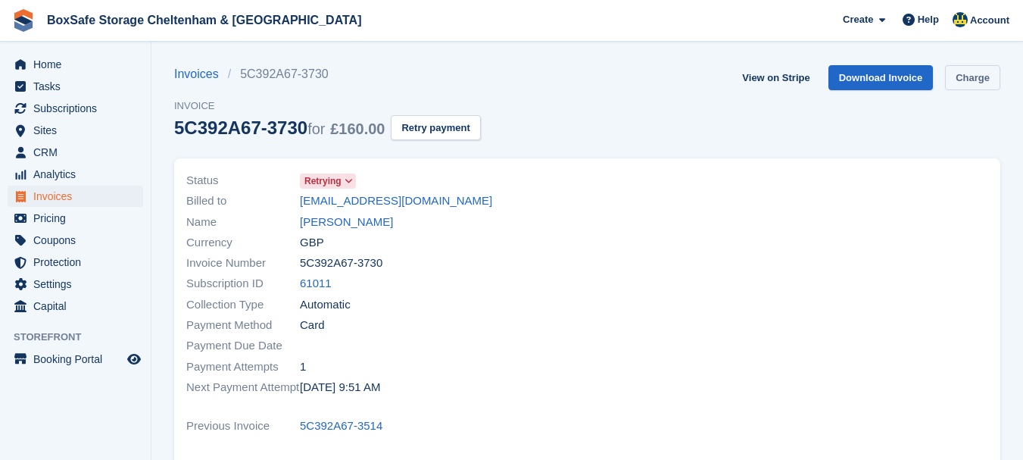
click at [964, 78] on link "Charge" at bounding box center [972, 77] width 55 height 25
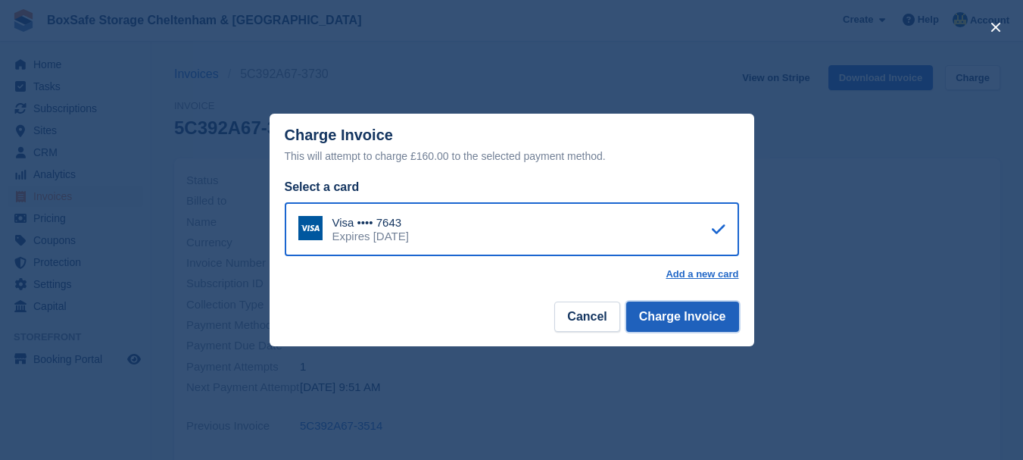
click at [653, 315] on button "Charge Invoice" at bounding box center [682, 316] width 113 height 30
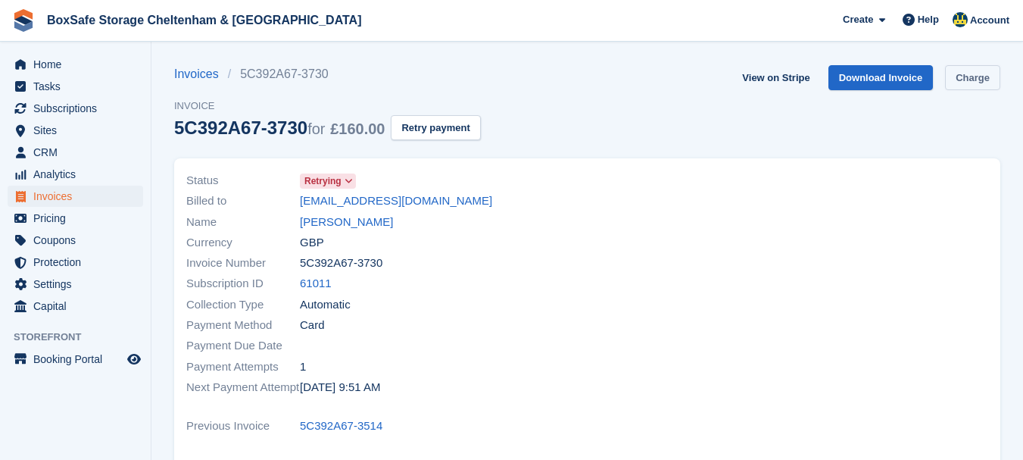
click at [975, 82] on link "Charge" at bounding box center [972, 77] width 55 height 25
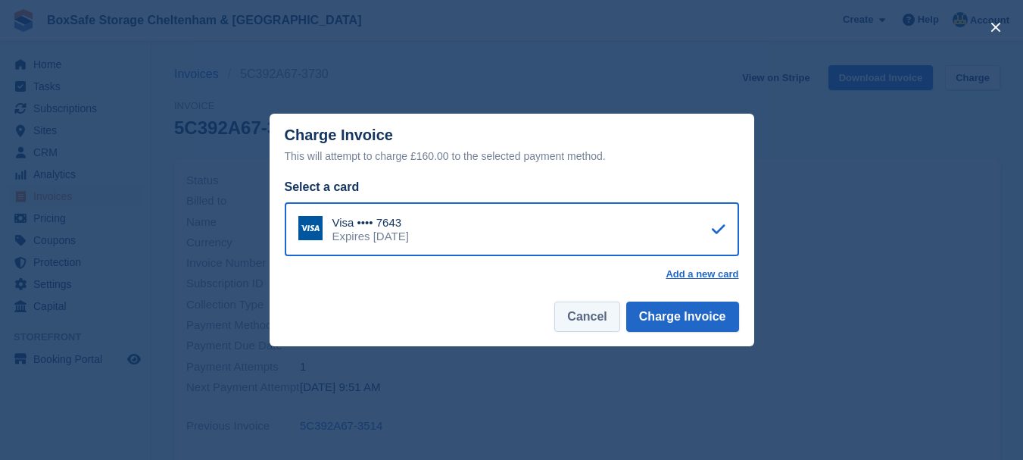
click at [578, 321] on button "Cancel" at bounding box center [586, 316] width 65 height 30
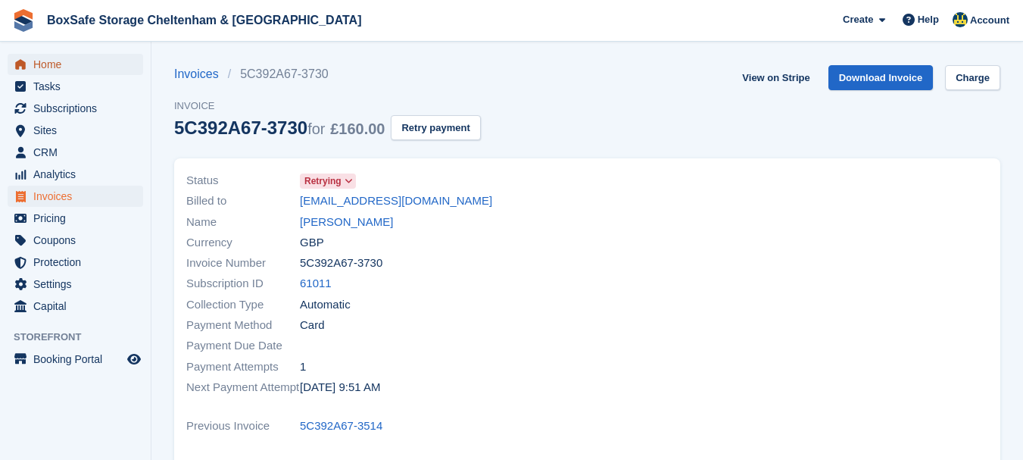
click at [78, 70] on span "Home" at bounding box center [78, 64] width 91 height 21
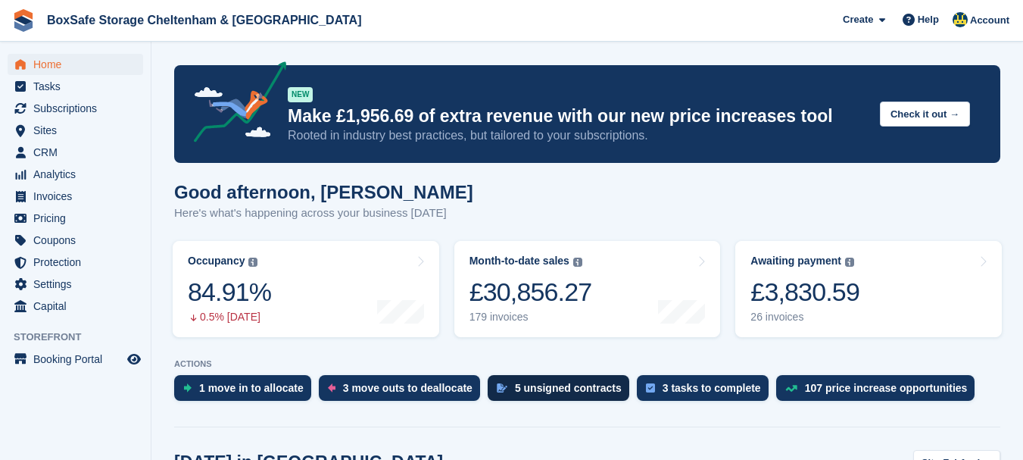
click at [545, 387] on div "5 unsigned contracts" at bounding box center [568, 388] width 107 height 12
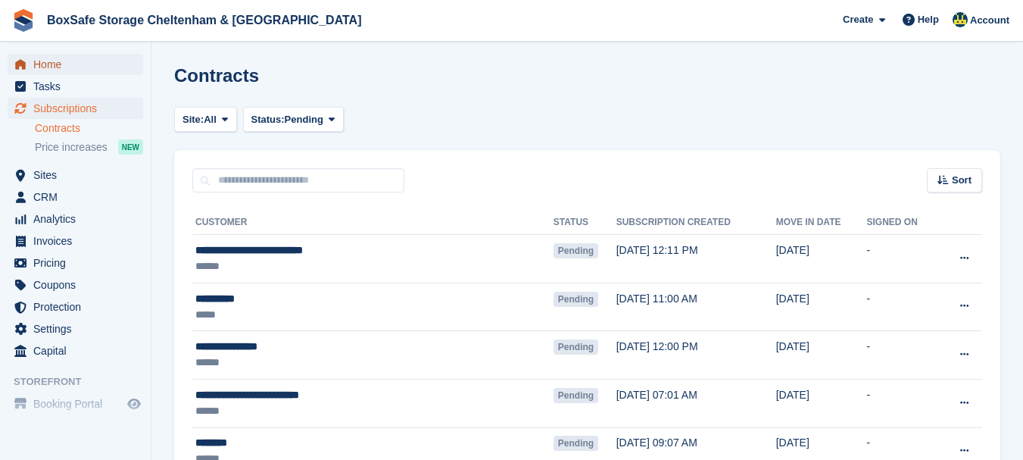
click at [51, 63] on span "Home" at bounding box center [78, 64] width 91 height 21
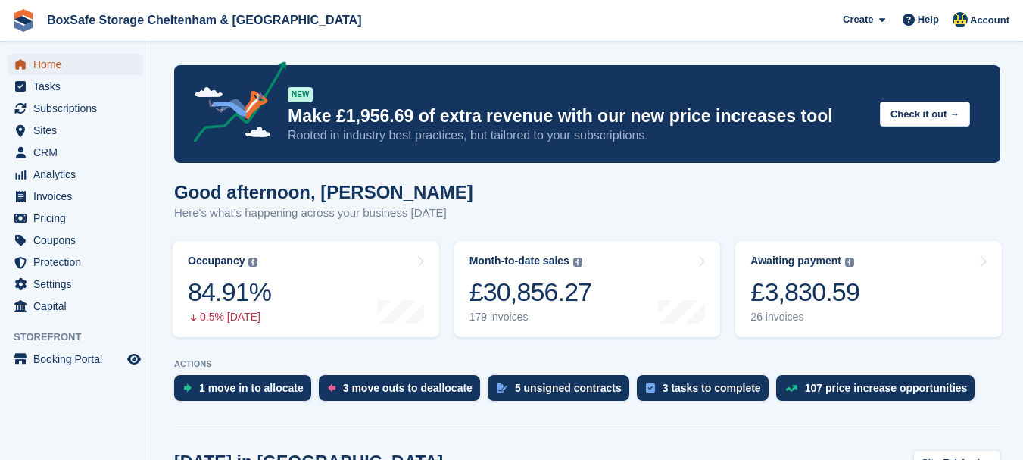
click at [62, 65] on span "Home" at bounding box center [78, 64] width 91 height 21
click at [75, 57] on span "Home" at bounding box center [78, 64] width 91 height 21
